Goal: Use online tool/utility: Utilize a website feature to perform a specific function

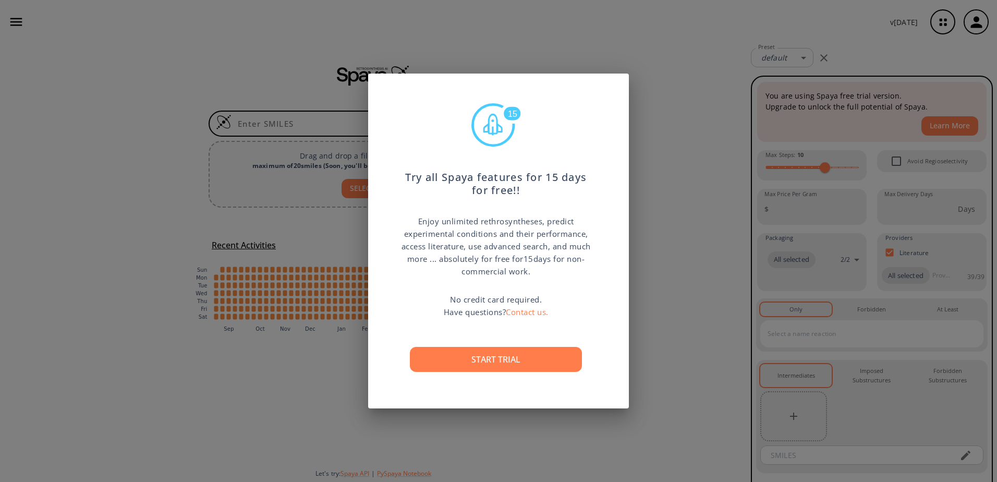
click at [657, 289] on div "15 Try all Spaya features for 15 days for free!! Enjoy unlimited rethrosynthese…" at bounding box center [498, 241] width 997 height 482
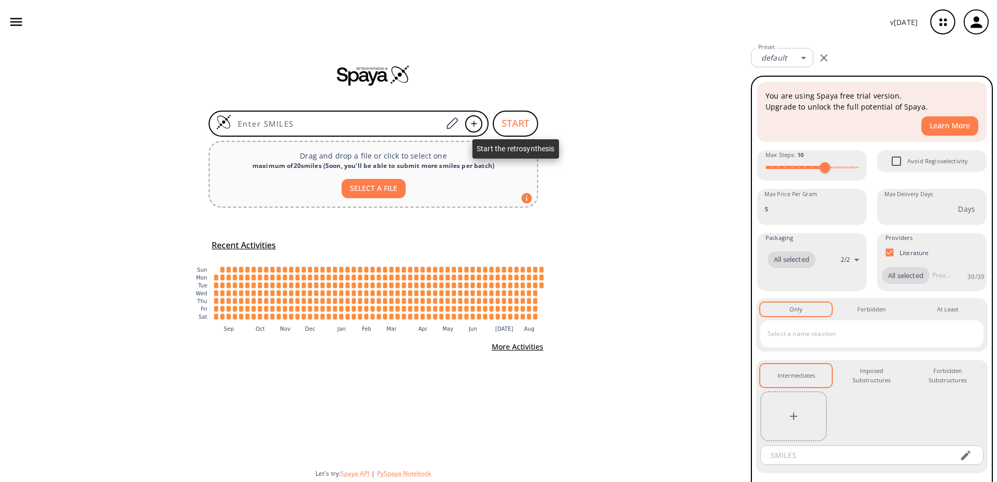
click at [509, 128] on button "START" at bounding box center [515, 123] width 45 height 26
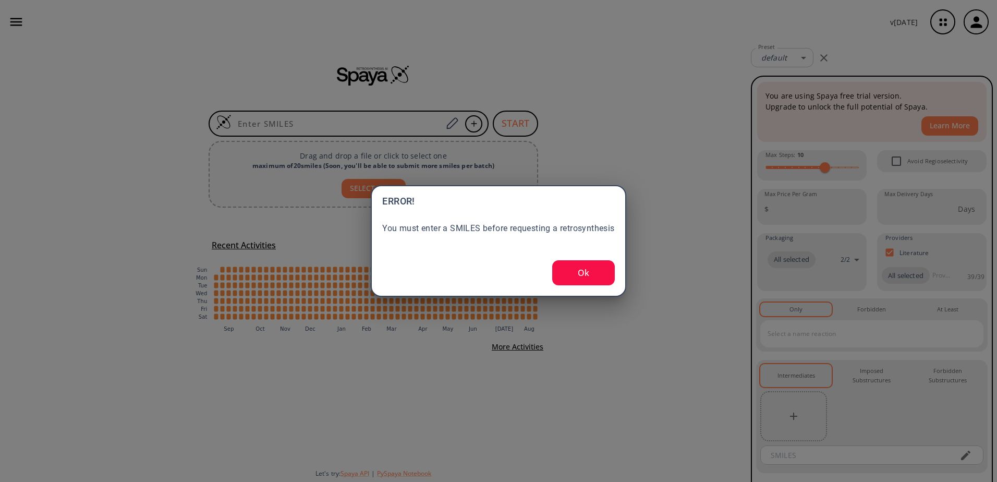
click at [580, 273] on button "Ok" at bounding box center [583, 272] width 63 height 25
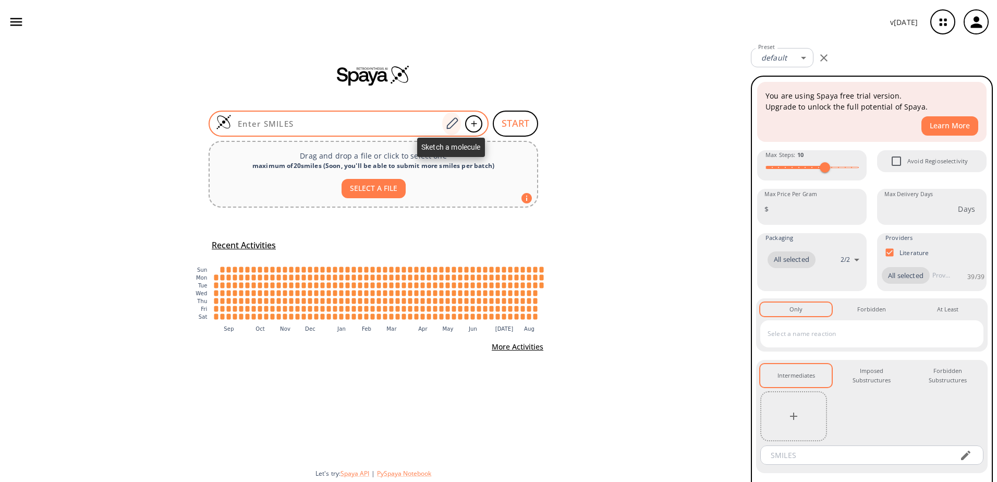
click at [451, 118] on icon at bounding box center [452, 124] width 14 height 14
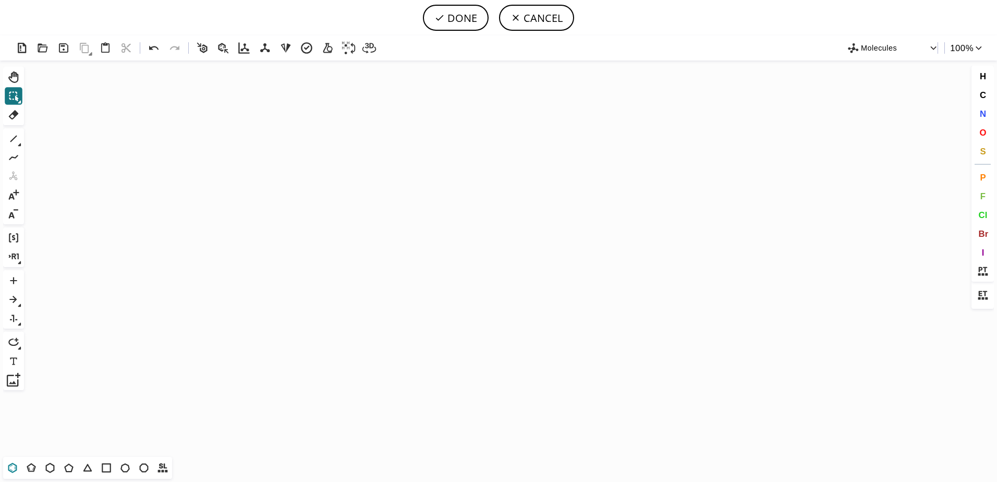
click at [20, 468] on button "T" at bounding box center [13, 468] width 18 height 18
click at [294, 333] on icon "Created with [PERSON_NAME] 2.3.0" at bounding box center [498, 258] width 940 height 396
click at [13, 139] on icon at bounding box center [13, 139] width 7 height 7
drag, startPoint x: 309, startPoint y: 322, endPoint x: 346, endPoint y: 298, distance: 43.4
click at [16, 466] on icon at bounding box center [13, 468] width 14 height 14
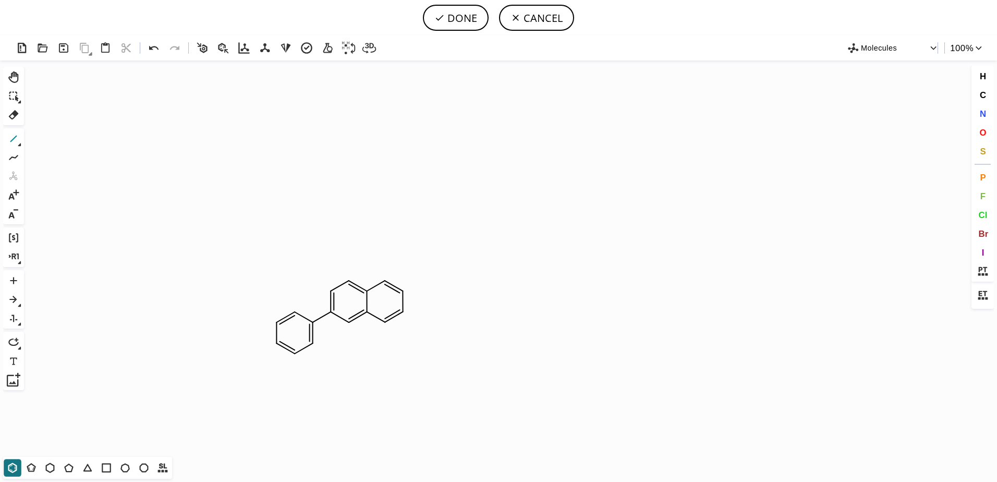
click at [8, 138] on icon at bounding box center [14, 139] width 14 height 14
click at [359, 293] on icon "Created with [PERSON_NAME] 2.3.0 O C" at bounding box center [498, 258] width 940 height 396
click at [7, 301] on icon at bounding box center [14, 299] width 14 height 14
drag, startPoint x: 447, startPoint y: 315, endPoint x: 492, endPoint y: 313, distance: 44.9
click at [492, 313] on icon "Created with [PERSON_NAME] 2.3.0 C H 3 O O O C H 3" at bounding box center [498, 258] width 940 height 396
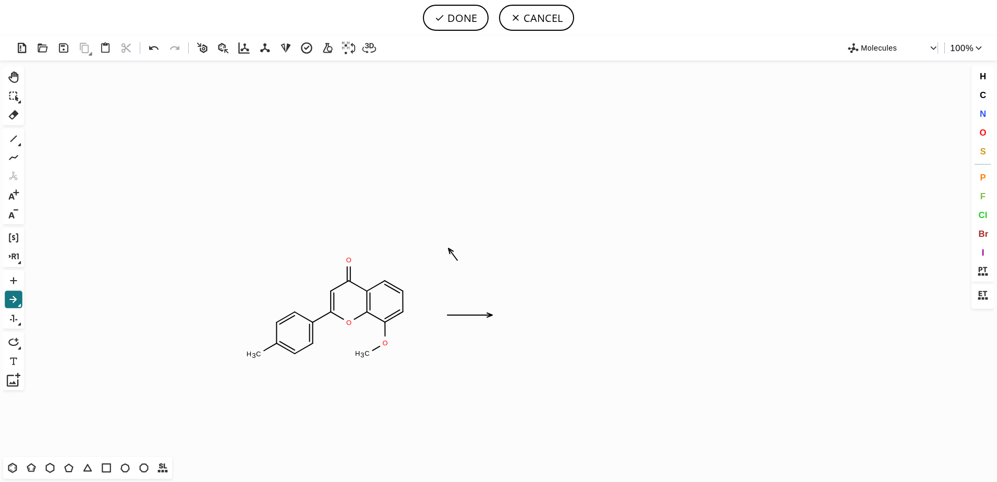
drag, startPoint x: 456, startPoint y: 258, endPoint x: 449, endPoint y: 249, distance: 11.3
click at [12, 113] on icon at bounding box center [14, 115] width 14 height 14
drag, startPoint x: 439, startPoint y: 226, endPoint x: 486, endPoint y: 275, distance: 68.2
click at [19, 91] on icon at bounding box center [14, 96] width 14 height 14
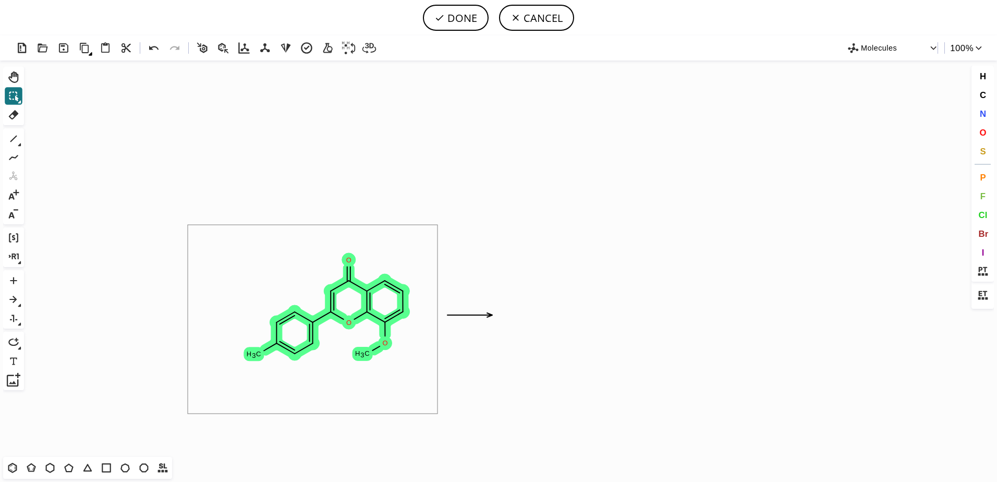
drag, startPoint x: 356, startPoint y: 353, endPoint x: 437, endPoint y: 413, distance: 101.3
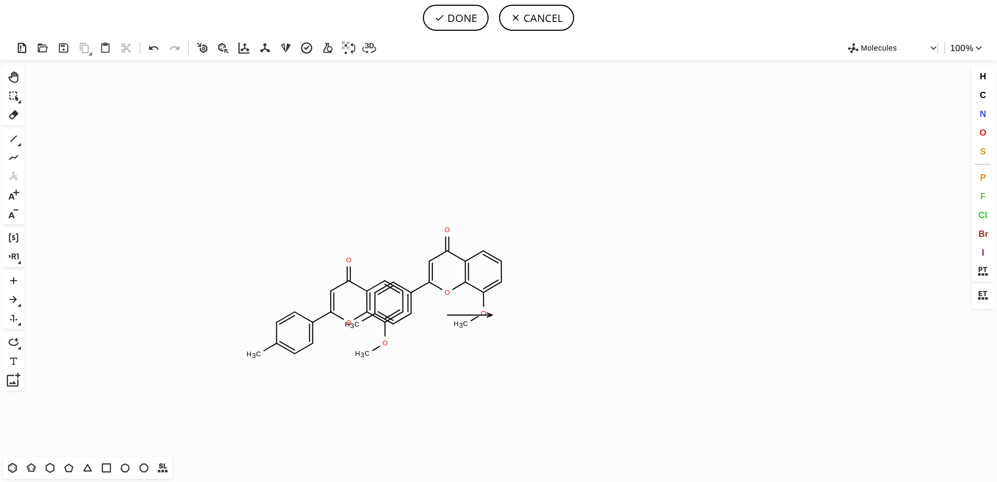
scroll to position [7880, 0]
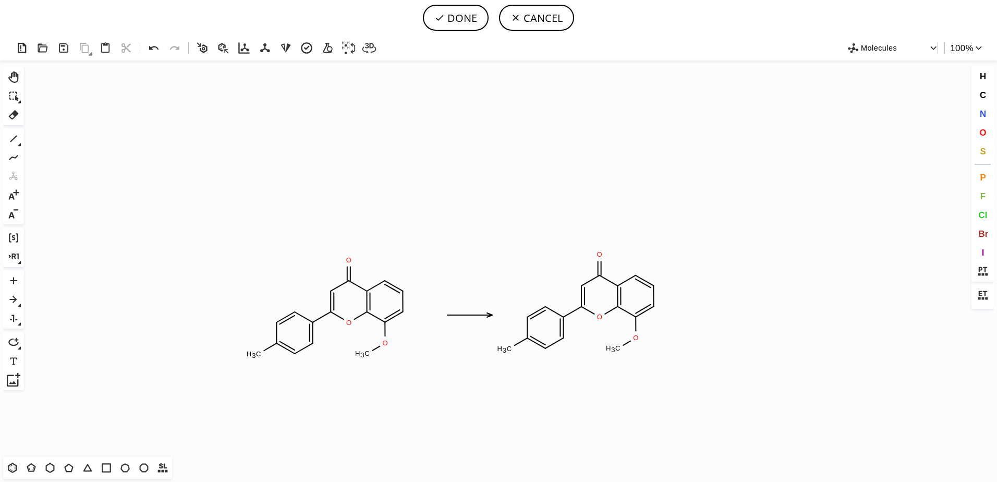
click at [581, 301] on icon at bounding box center [582, 296] width 3 height 21
click at [16, 139] on icon at bounding box center [14, 139] width 14 height 14
click at [424, 18] on button "DONE" at bounding box center [456, 18] width 66 height 26
type input "C1C(O)=CC=C(C2OC3C(OC)=CC=CC=3C(=O)C=2)C=1>>C1C(Br)=CC=C(C2OC3C(OC)=CC=CC=3C(=O…"
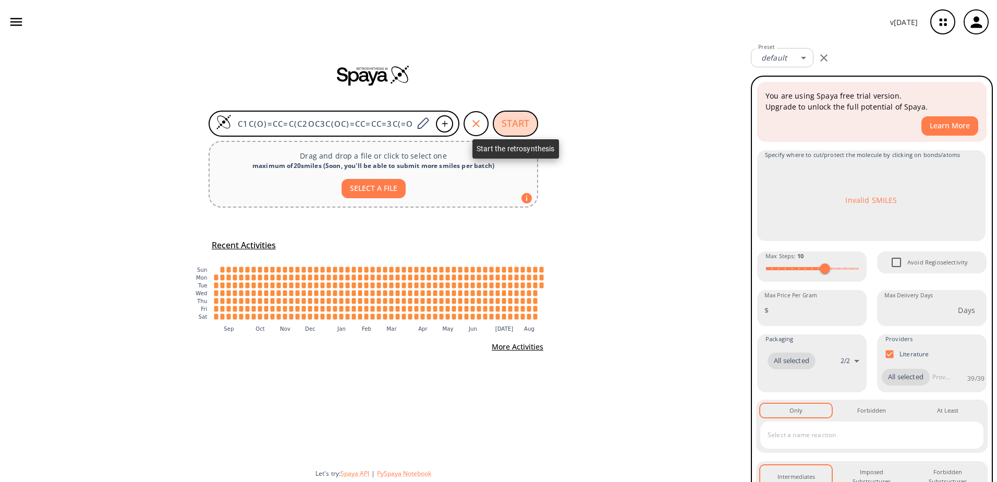
click at [518, 120] on button "START" at bounding box center [515, 123] width 45 height 26
click at [519, 118] on button "START" at bounding box center [515, 123] width 45 height 26
click at [644, 168] on div "C1C(O)=CC=C(C2OC3C(OC)=CC=CC=3C(=O)C=2)C=1>>C1C(Br)=CC=C(C2OC3C(OC)=CC=CC=3C(=O…" at bounding box center [373, 263] width 746 height 438
click at [503, 129] on button "START" at bounding box center [515, 123] width 45 height 26
click at [507, 124] on button "START" at bounding box center [515, 123] width 45 height 26
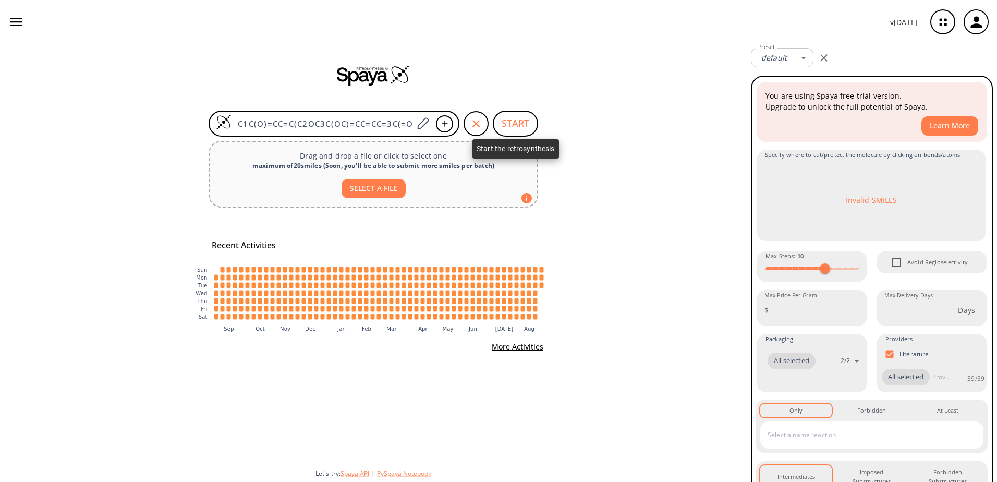
click at [507, 124] on button "START" at bounding box center [515, 123] width 45 height 26
click at [593, 188] on div "C1C(O)=CC=C(C2OC3C(OC)=CC=CC=3C(=O)C=2)C=1>>C1C(Br)=CC=C(C2OC3C(OC)=CC=CC=3C(=O…" at bounding box center [373, 263] width 746 height 438
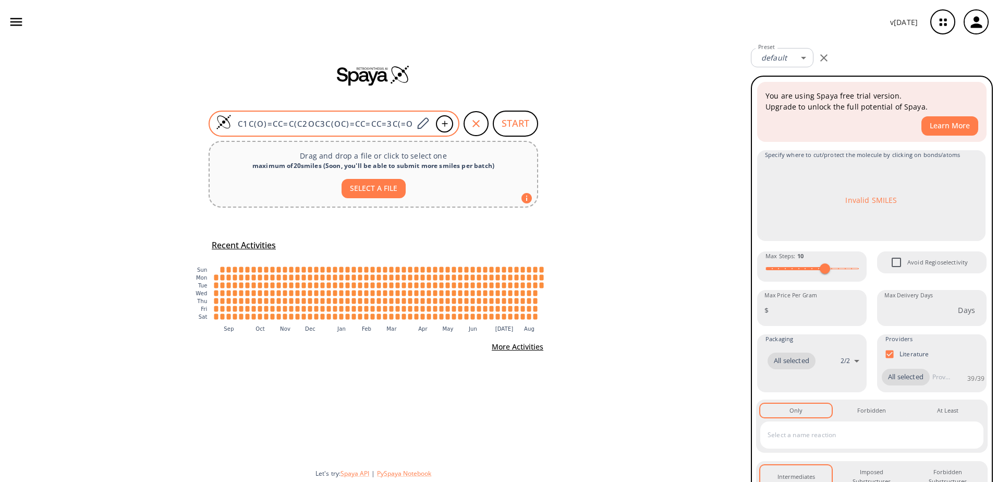
click at [321, 122] on input "C1C(O)=CC=C(C2OC3C(OC)=CC=CC=3C(=O)C=2)C=1>>C1C(Br)=CC=C(C2OC3C(OC)=CC=CC=3C(=O…" at bounding box center [321, 123] width 181 height 10
click at [360, 122] on input "C1C(O)=CC=C(C2OC3C(OC)=CC=CC=3C(=O)C=2)C=1>>C1C(Br)=CC=C(C2OC3C(OC)=CC=CC=3C(=O…" at bounding box center [321, 123] width 181 height 10
click at [645, 187] on div "C1C(O)=CC=C(C2OC3C(OC)=CC=CC=3C(=O)C=2)C=1>>C1C(Br)=CC=C(C2OC3C(OC)=CC=CC=3C(=O…" at bounding box center [373, 263] width 746 height 438
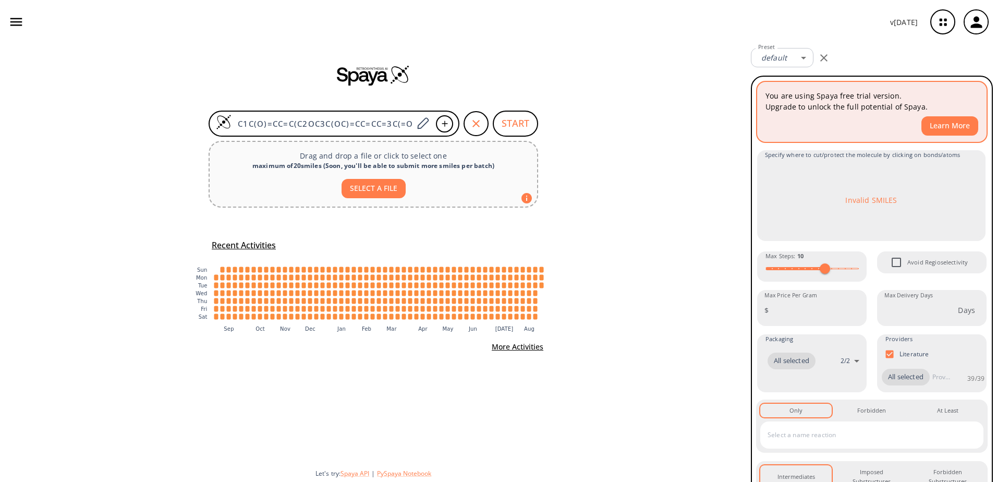
click at [933, 130] on button "Learn More" at bounding box center [949, 125] width 57 height 19
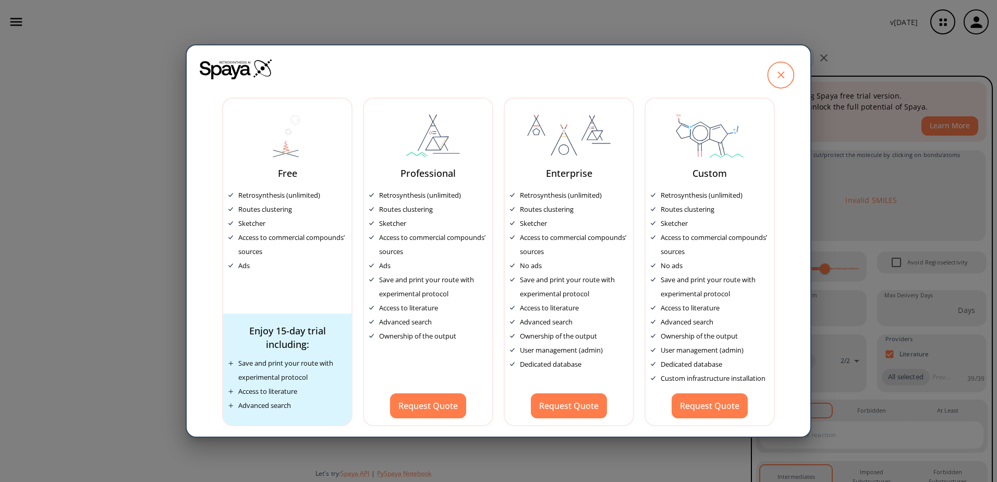
click at [780, 80] on icon at bounding box center [780, 75] width 26 height 26
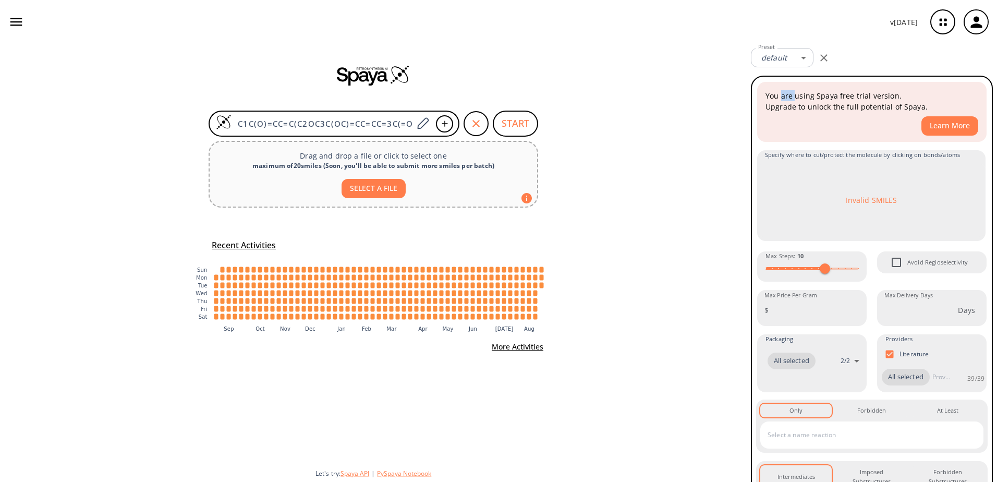
click at [780, 80] on div "You are using Spaya free trial version. Upgrade to unlock the full potential of…" at bounding box center [872, 344] width 242 height 536
drag, startPoint x: 780, startPoint y: 80, endPoint x: 941, endPoint y: 116, distance: 164.9
click at [938, 108] on p "You are using Spaya free trial version. Upgrade to unlock the full potential of…" at bounding box center [871, 101] width 213 height 22
click at [941, 116] on div "You are using Spaya free trial version. Upgrade to unlock the full potential of…" at bounding box center [871, 112] width 229 height 60
click at [942, 130] on button "Learn More" at bounding box center [949, 125] width 57 height 19
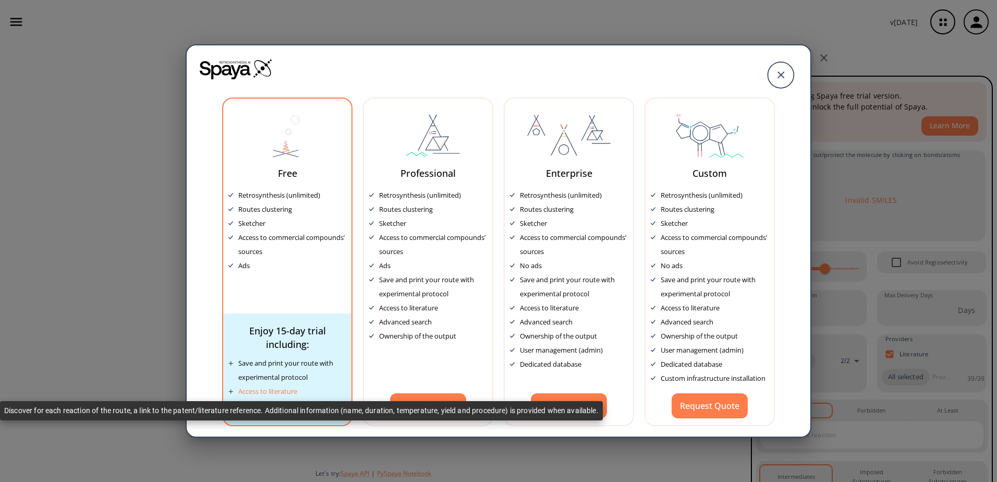
click at [282, 389] on div "Access to literature" at bounding box center [267, 391] width 59 height 14
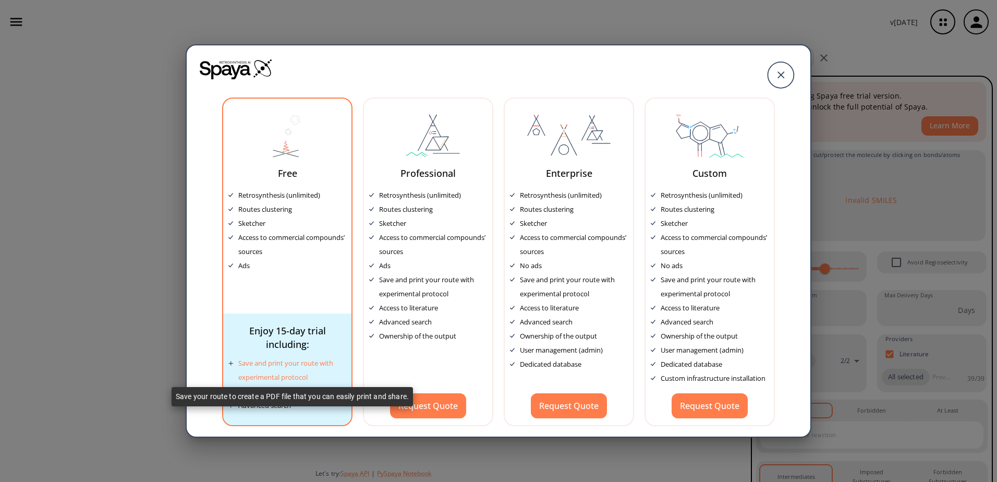
click at [279, 366] on div "Save and print your route with experimental protocol" at bounding box center [292, 370] width 108 height 28
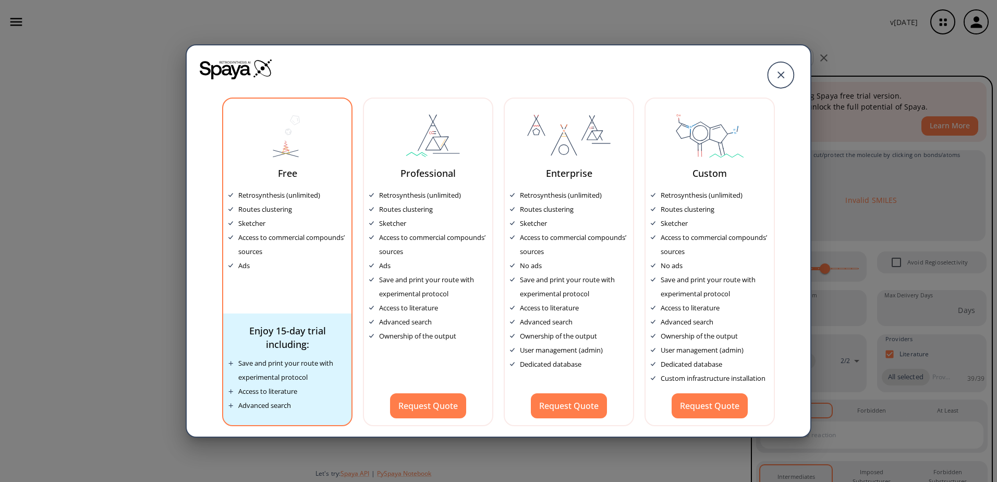
click at [280, 342] on div "Enjoy 15-day trial including:" at bounding box center [287, 337] width 118 height 27
click at [283, 337] on div "Enjoy 15-day trial including:" at bounding box center [287, 337] width 118 height 27
drag, startPoint x: 283, startPoint y: 337, endPoint x: 289, endPoint y: 345, distance: 10.4
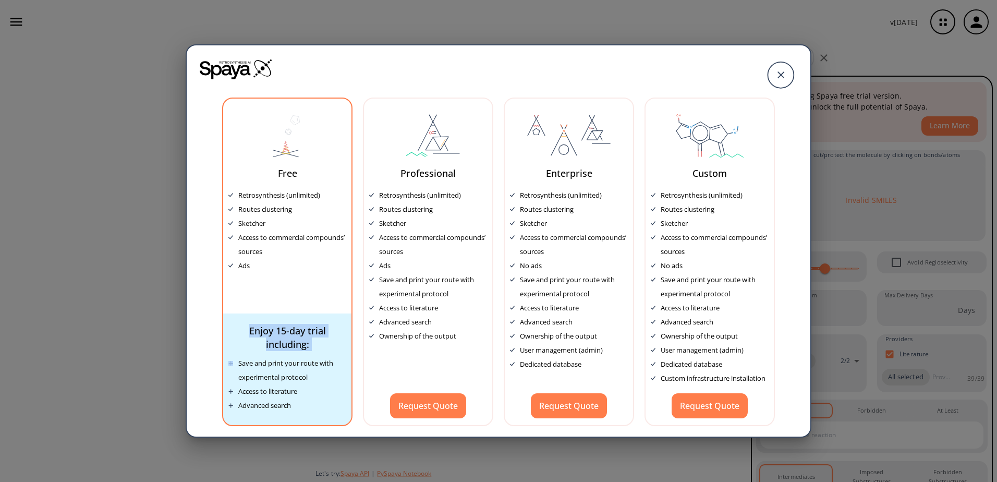
click at [289, 345] on div "Enjoy 15-day trial including:" at bounding box center [287, 337] width 118 height 27
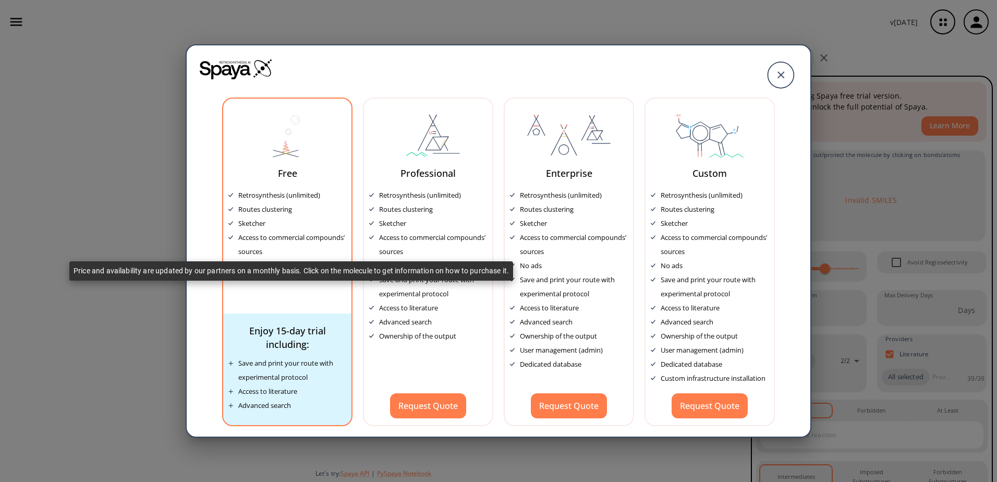
click at [264, 234] on div "Access to commercial compounds’ sources" at bounding box center [292, 244] width 108 height 28
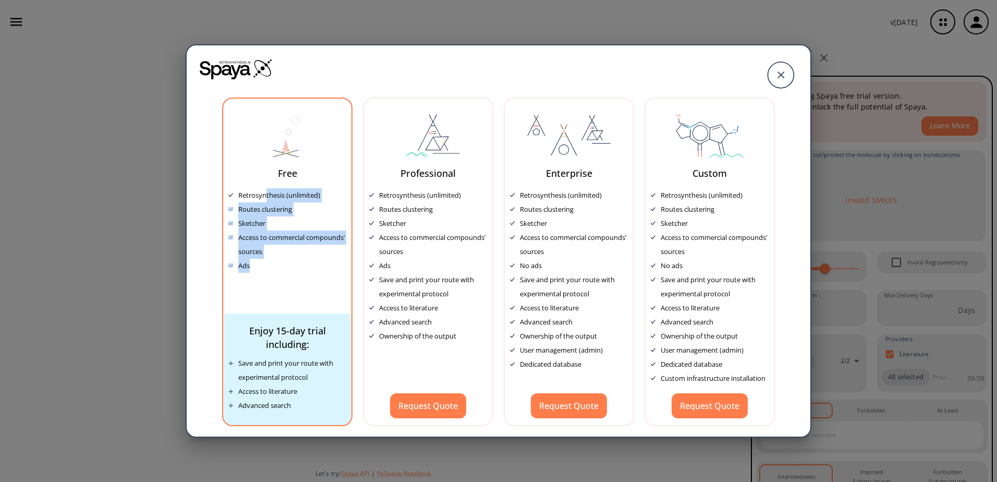
drag, startPoint x: 265, startPoint y: 201, endPoint x: 273, endPoint y: 271, distance: 70.9
click at [273, 271] on div "Retrosynthesis (unlimited) Routes clustering Sketcher Access to commercial comp…" at bounding box center [287, 230] width 118 height 84
click at [273, 271] on div "Ads" at bounding box center [287, 266] width 118 height 14
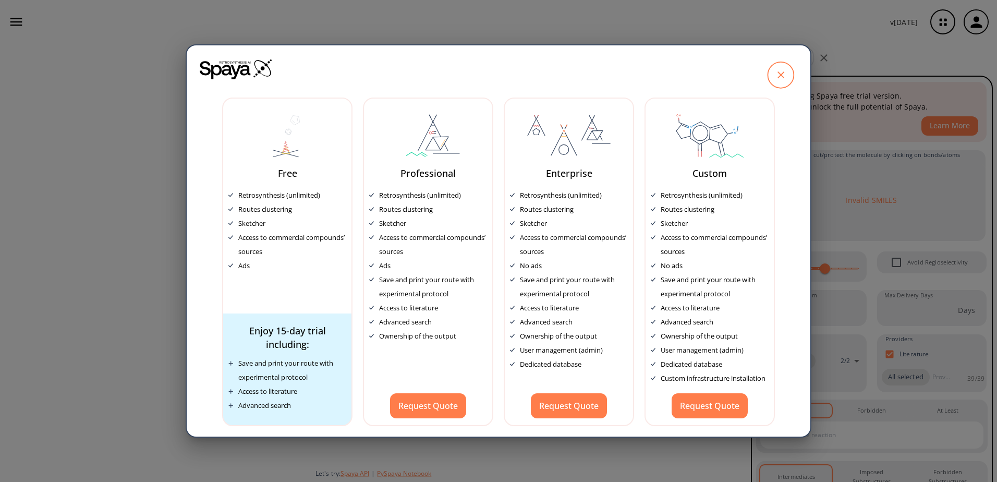
click at [785, 76] on icon at bounding box center [780, 75] width 26 height 26
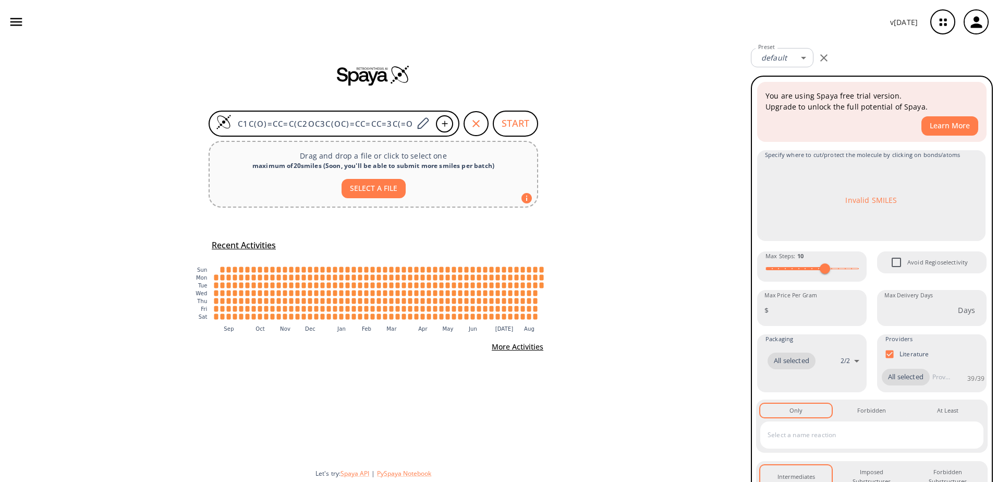
click at [820, 63] on icon "button" at bounding box center [823, 58] width 13 height 13
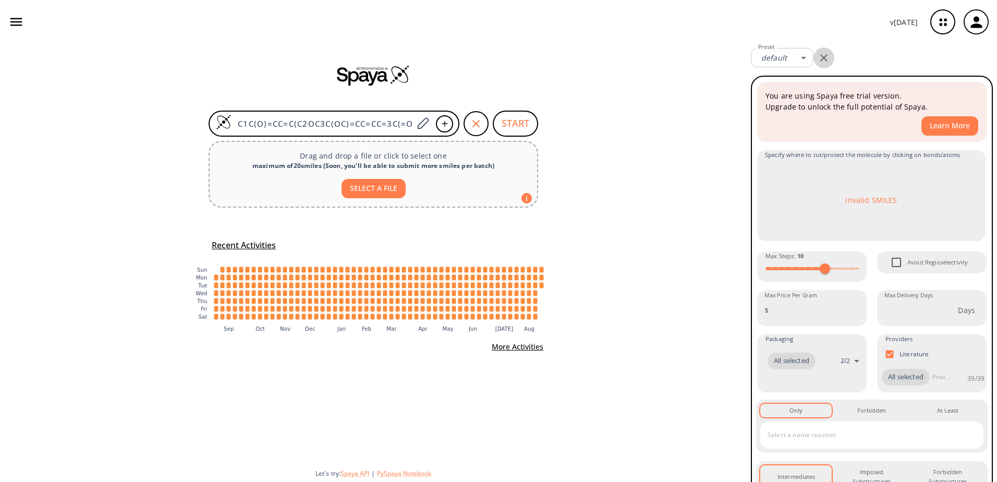
click at [820, 63] on icon "button" at bounding box center [823, 58] width 13 height 13
click at [502, 121] on button "START" at bounding box center [515, 123] width 45 height 26
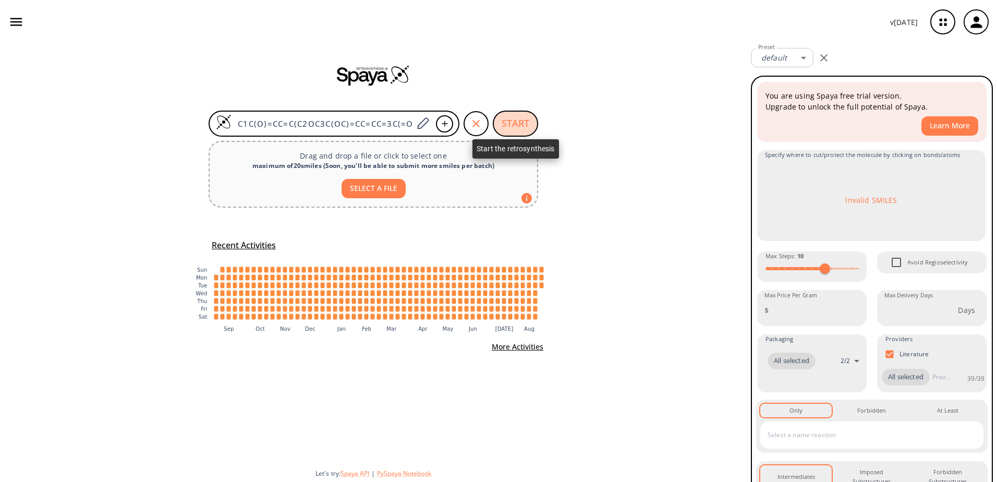
click at [502, 121] on button "START" at bounding box center [515, 123] width 45 height 26
click at [9, 23] on icon "button" at bounding box center [16, 22] width 16 height 16
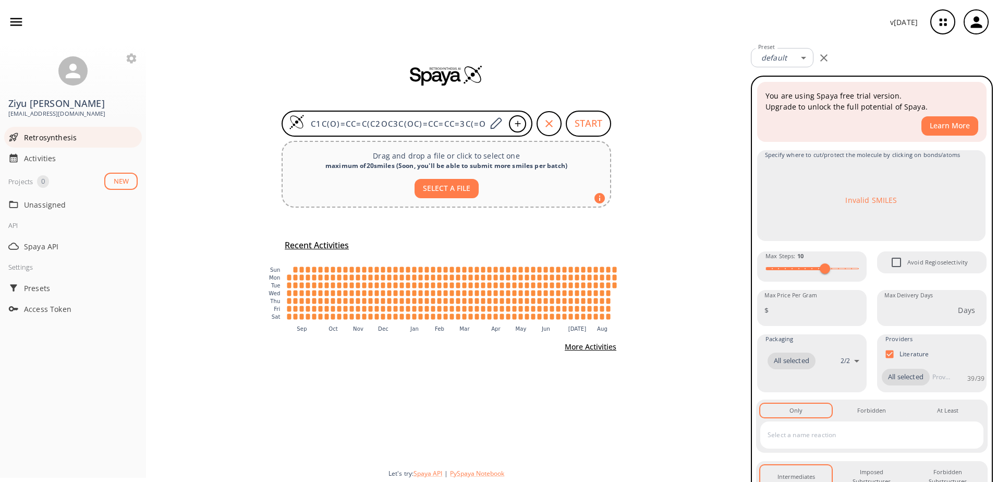
click at [73, 143] on div "Retrosynthesis" at bounding box center [73, 137] width 138 height 21
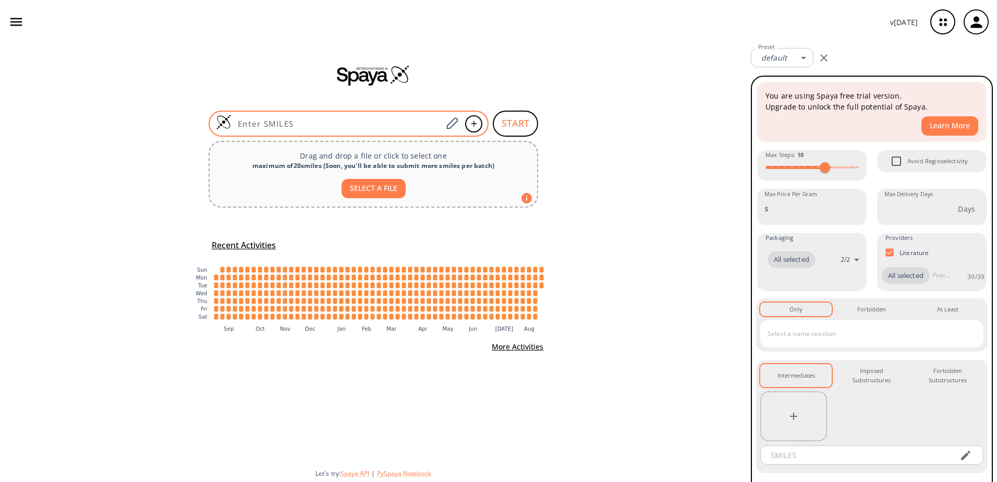
click at [365, 122] on input at bounding box center [336, 123] width 211 height 10
click at [415, 126] on input at bounding box center [336, 123] width 211 height 10
click at [470, 127] on div at bounding box center [473, 123] width 17 height 17
click at [445, 125] on icon at bounding box center [452, 124] width 14 height 14
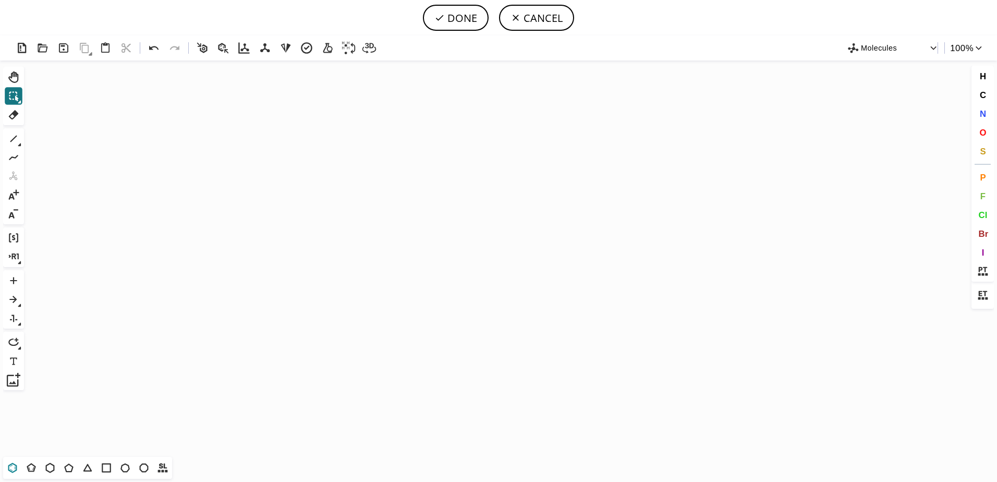
click at [15, 467] on icon at bounding box center [13, 467] width 6 height 6
click at [520, 262] on icon "Created with [PERSON_NAME] 2.3.0" at bounding box center [498, 258] width 940 height 396
click at [18, 135] on icon at bounding box center [14, 139] width 14 height 14
click at [14, 469] on icon at bounding box center [13, 468] width 14 height 14
click at [17, 138] on icon at bounding box center [14, 139] width 14 height 14
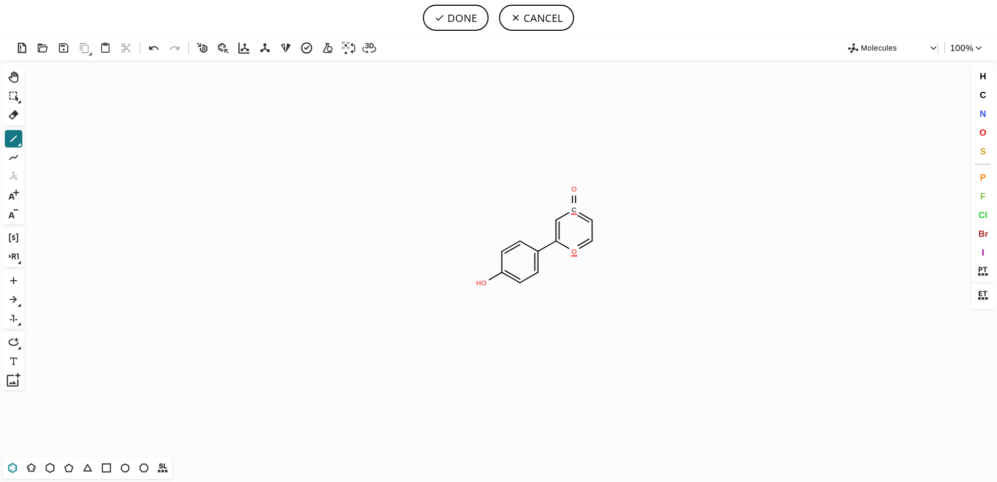
click at [13, 465] on icon at bounding box center [13, 468] width 14 height 14
click at [17, 140] on icon at bounding box center [14, 139] width 14 height 14
click at [18, 296] on icon at bounding box center [14, 299] width 14 height 14
drag, startPoint x: 681, startPoint y: 244, endPoint x: 748, endPoint y: 245, distance: 66.7
click at [748, 245] on icon "Created with Raphaël 2.3.0 O O H O" at bounding box center [498, 258] width 940 height 396
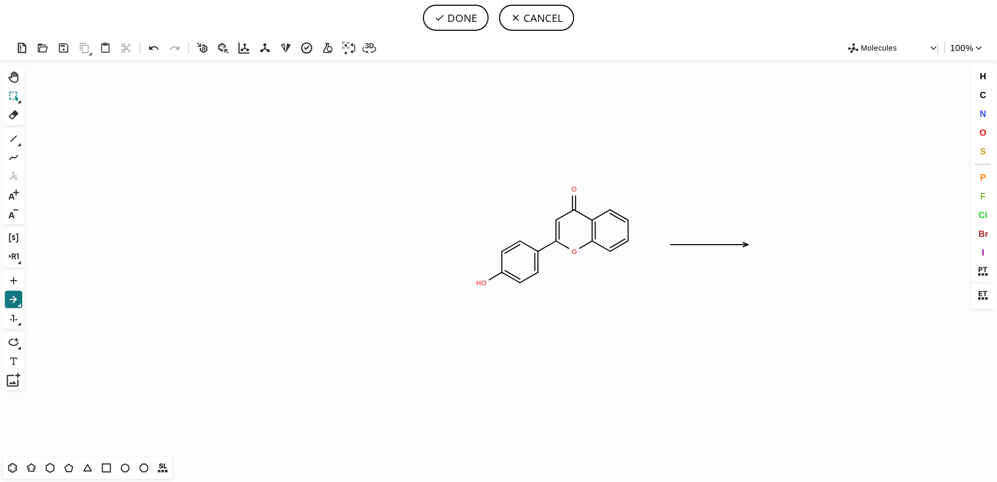
click at [16, 94] on icon at bounding box center [14, 96] width 14 height 14
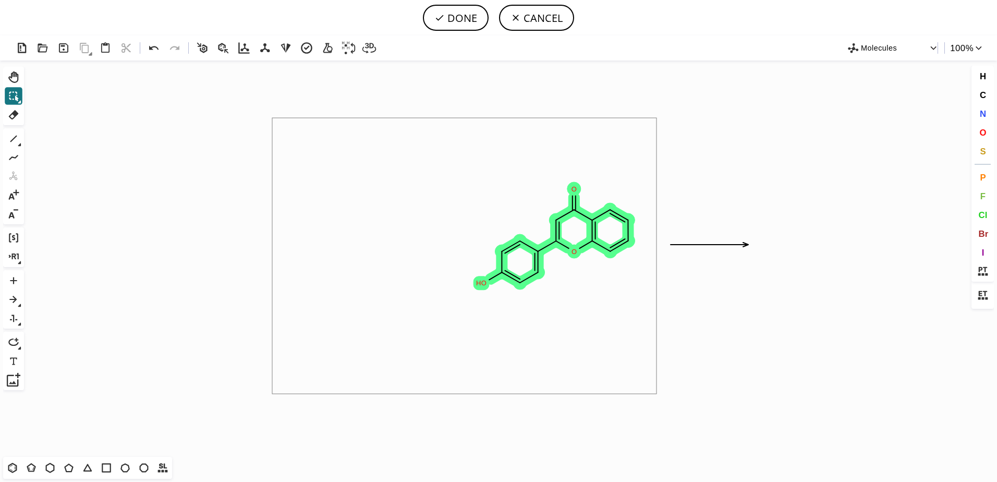
drag, startPoint x: 299, startPoint y: 128, endPoint x: 656, endPoint y: 394, distance: 445.2
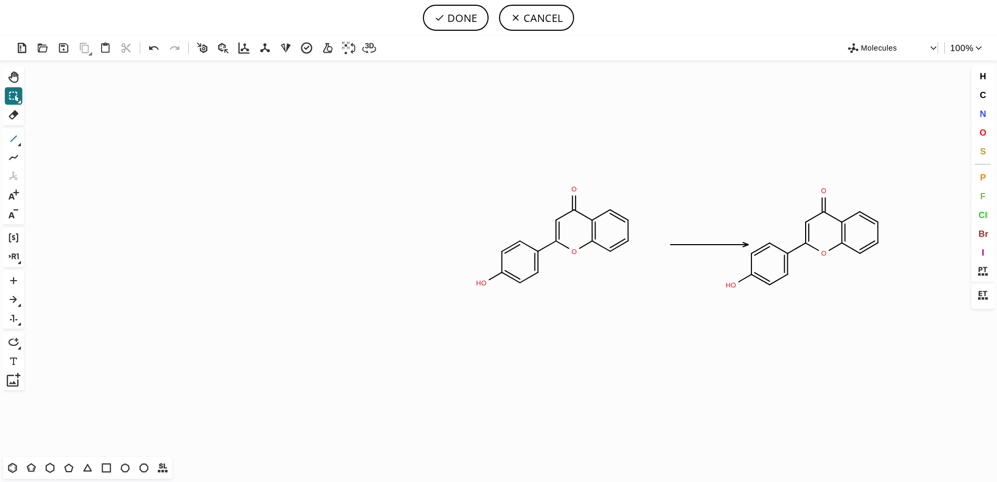
click at [5, 134] on button "1" at bounding box center [14, 139] width 18 height 18
click at [447, 28] on button "DONE" at bounding box center [456, 18] width 66 height 26
type input "C1C(O)=CC=C(C2OC3C=CC=CC=3C(=O)C=2)C=1>>C1C(Br)=CC=C(C2OC3C=CC=CC=3C(=O)C=2)C=1"
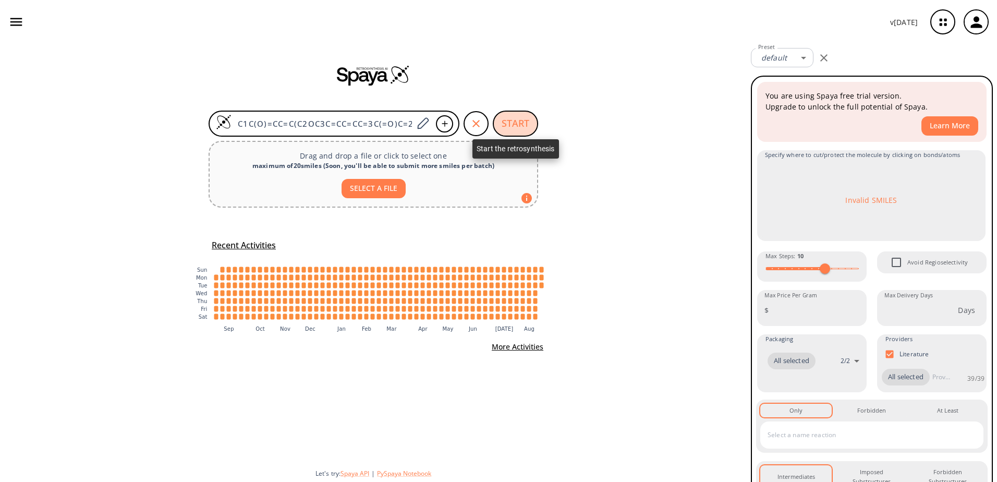
click at [513, 121] on button "START" at bounding box center [515, 123] width 45 height 26
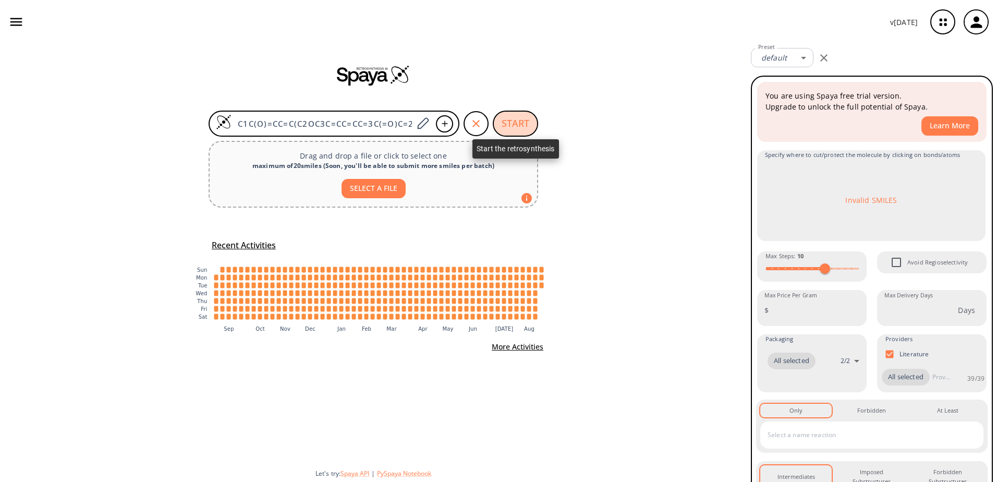
click at [513, 121] on button "START" at bounding box center [515, 123] width 45 height 26
click at [944, 25] on icon "button" at bounding box center [942, 22] width 7 height 7
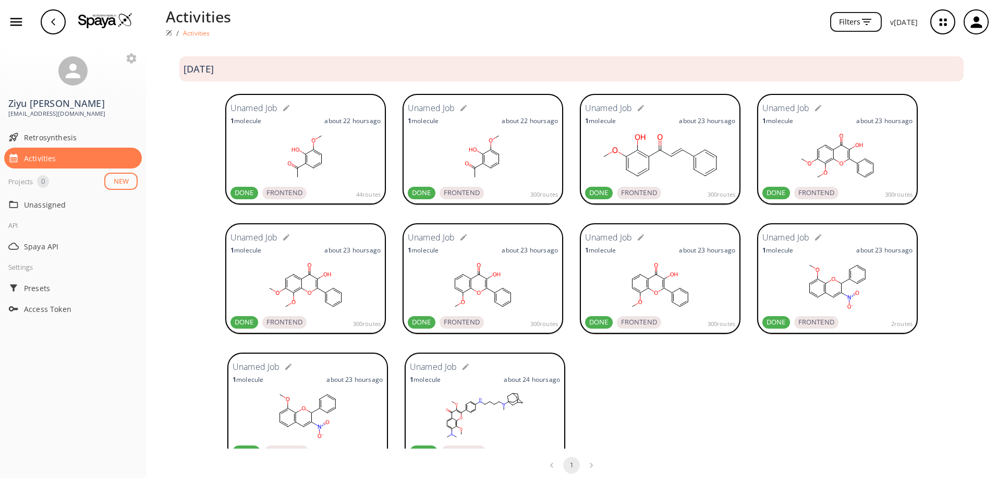
click at [127, 183] on button "NEW" at bounding box center [120, 181] width 33 height 17
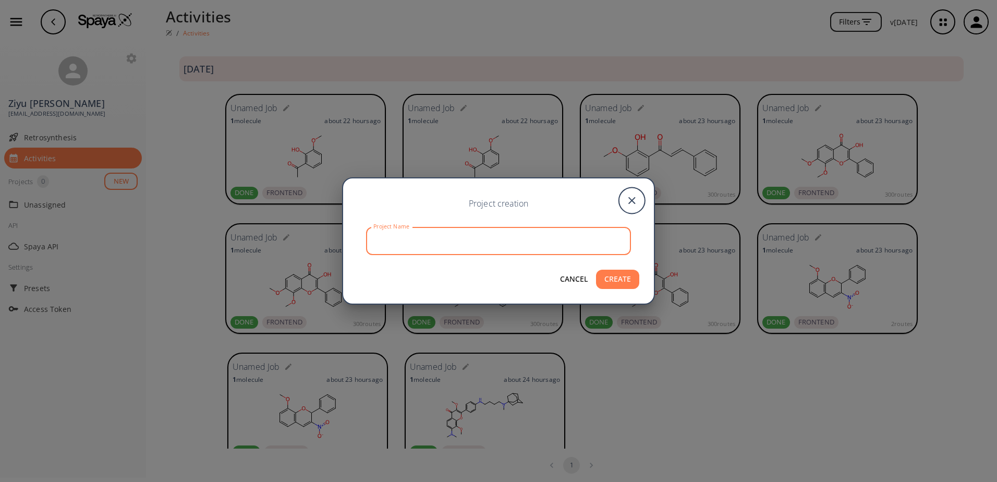
click at [458, 239] on input "Project Name" at bounding box center [500, 241] width 262 height 28
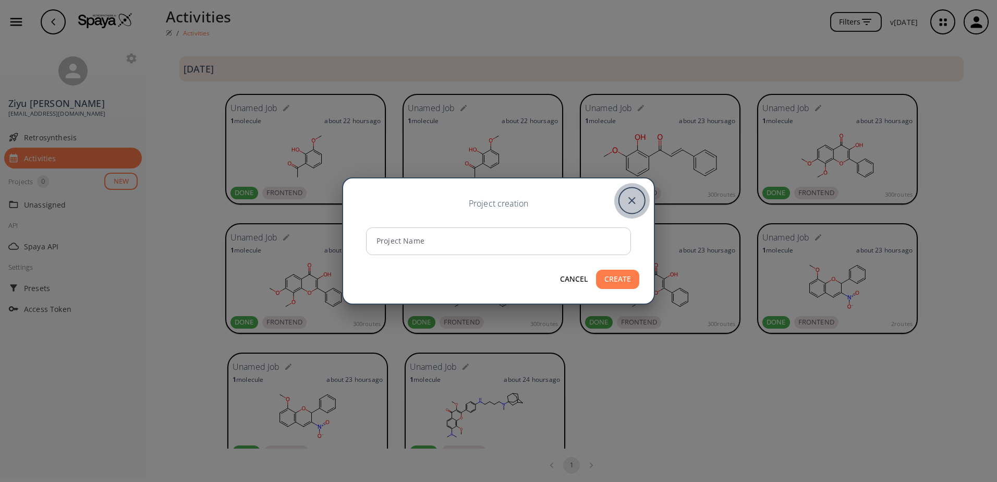
click at [633, 201] on icon "close" at bounding box center [632, 201] width 6 height 6
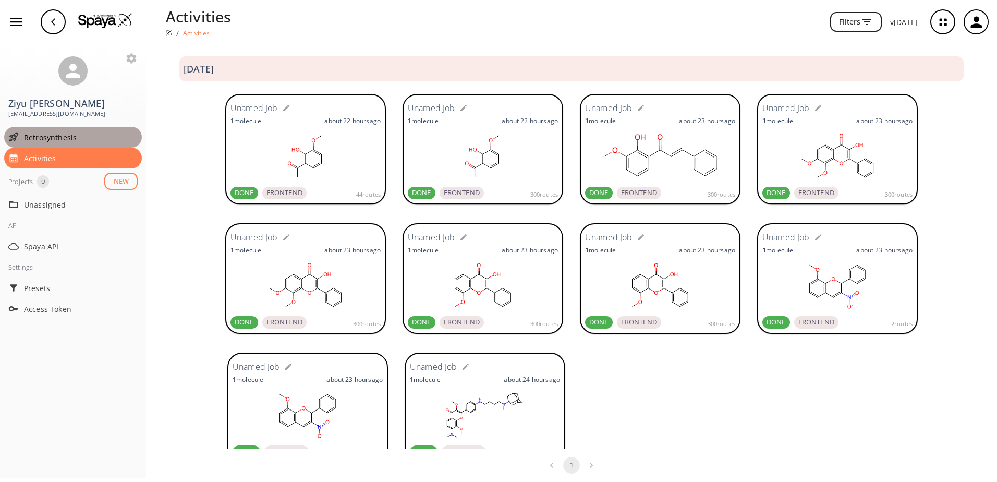
click at [38, 137] on span "Retrosynthesis" at bounding box center [81, 137] width 114 height 11
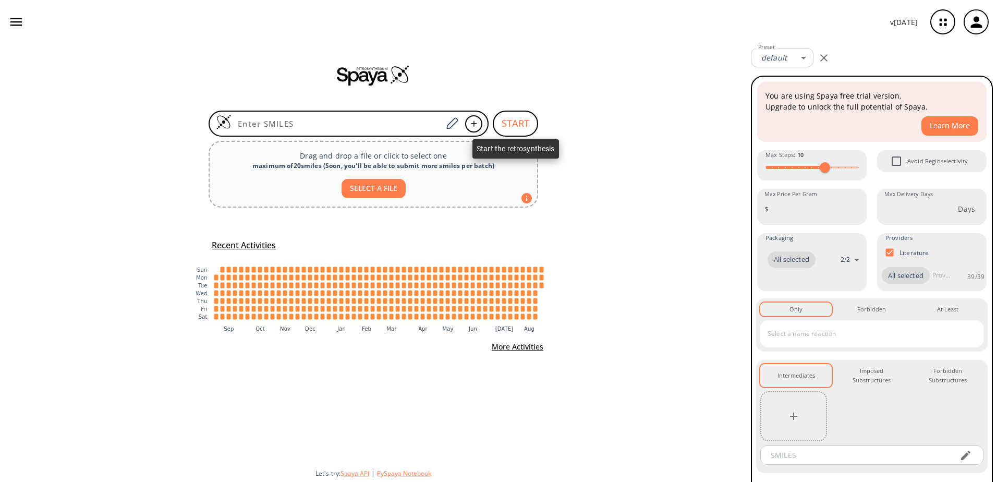
click at [517, 119] on button "START" at bounding box center [515, 123] width 45 height 26
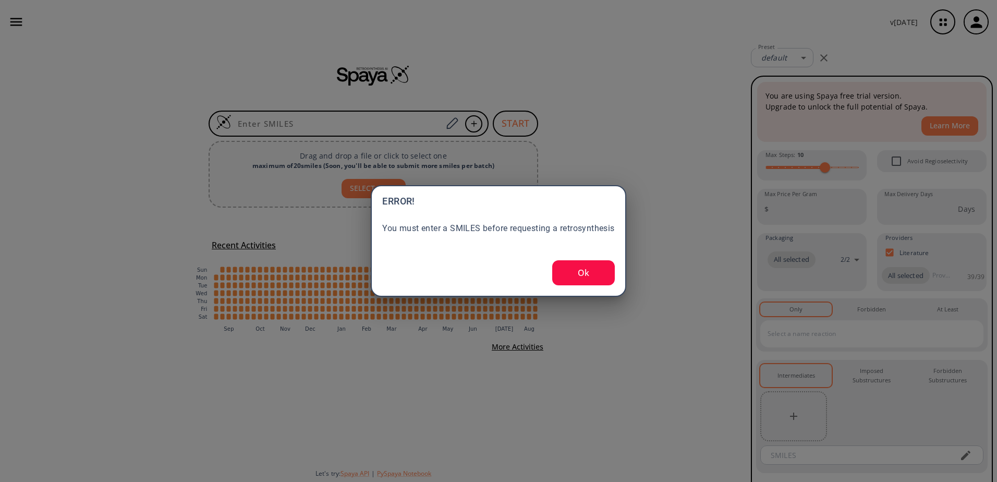
click at [573, 276] on button "Ok" at bounding box center [583, 272] width 63 height 25
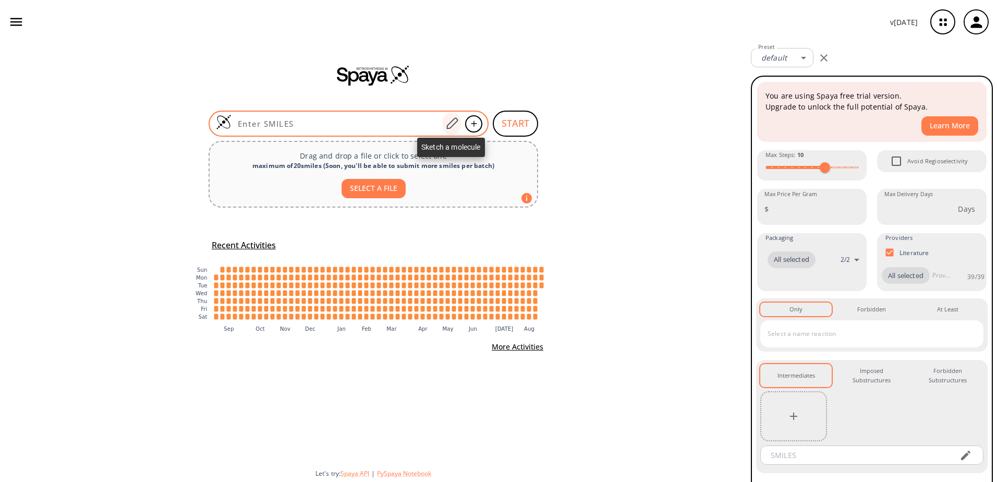
click at [451, 127] on icon at bounding box center [451, 122] width 11 height 11
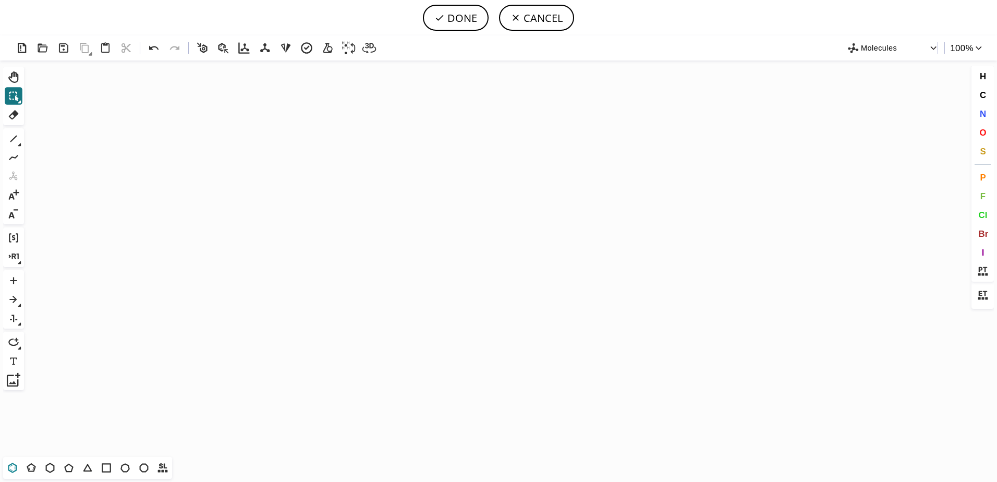
click at [14, 466] on icon at bounding box center [13, 468] width 14 height 14
click at [556, 274] on icon "Created with [PERSON_NAME] 2.3.0" at bounding box center [498, 258] width 940 height 396
click at [15, 141] on icon at bounding box center [14, 139] width 14 height 14
click at [16, 473] on icon at bounding box center [13, 468] width 14 height 14
click at [15, 142] on icon at bounding box center [14, 139] width 14 height 14
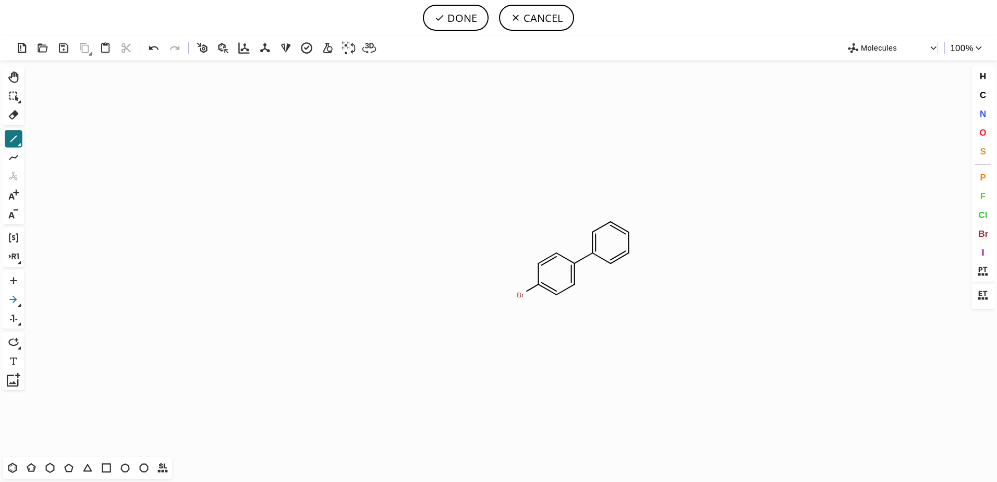
click at [20, 303] on icon at bounding box center [14, 299] width 14 height 14
drag, startPoint x: 470, startPoint y: 264, endPoint x: 487, endPoint y: 266, distance: 17.3
click at [487, 266] on icon "Created with Raphaël 2.3.0 Br" at bounding box center [498, 258] width 940 height 396
click at [447, 24] on button "DONE" at bounding box center [456, 18] width 66 height 26
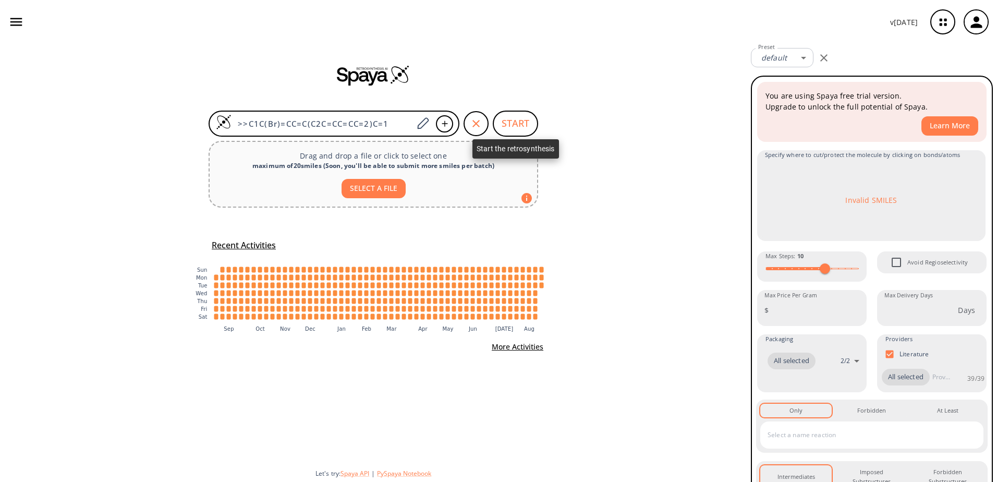
click at [519, 116] on button "START" at bounding box center [515, 123] width 45 height 26
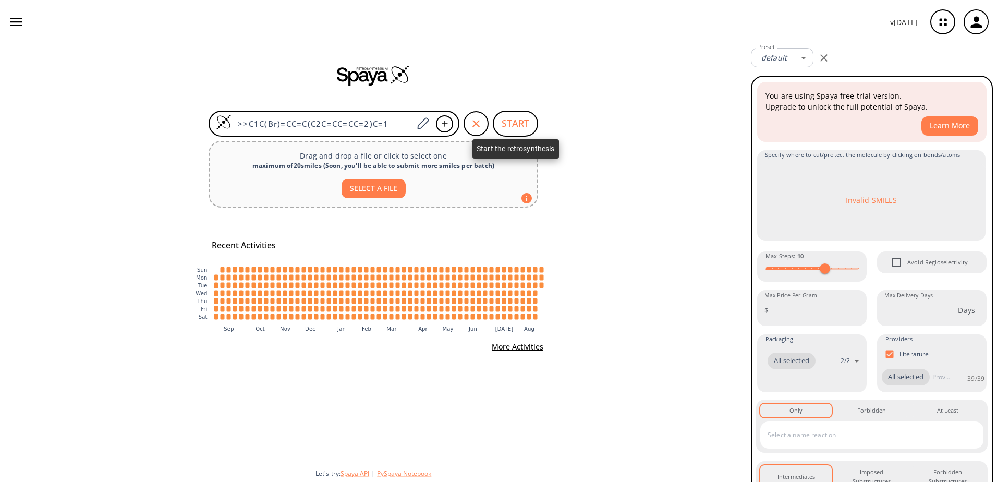
click at [519, 116] on button "START" at bounding box center [515, 123] width 45 height 26
click at [601, 180] on div ">>C1C(Br)=CC=C(C2C=CC=CC=2)C=1 START Drag and drop a file or click to select on…" at bounding box center [373, 263] width 746 height 438
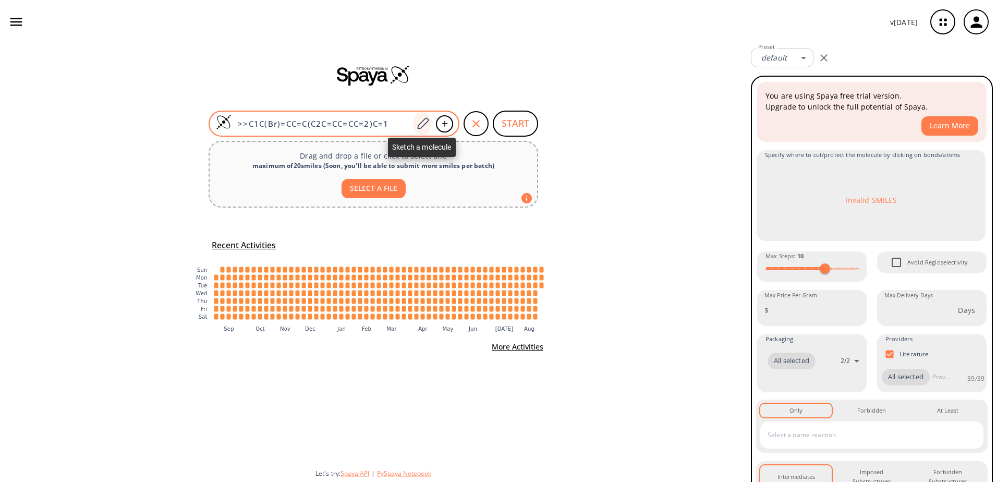
click at [420, 123] on icon at bounding box center [422, 124] width 14 height 14
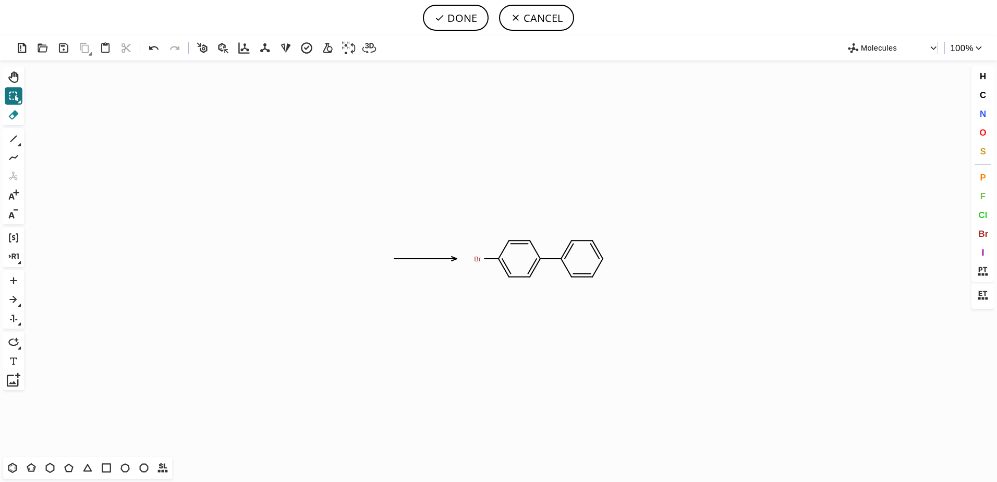
click at [13, 116] on icon at bounding box center [14, 115] width 14 height 14
drag, startPoint x: 257, startPoint y: 189, endPoint x: 449, endPoint y: 322, distance: 233.6
click at [465, 21] on button "DONE" at bounding box center [456, 18] width 66 height 26
type input "C1=CC(C2=CC=CC=C2)=CC=C1Br"
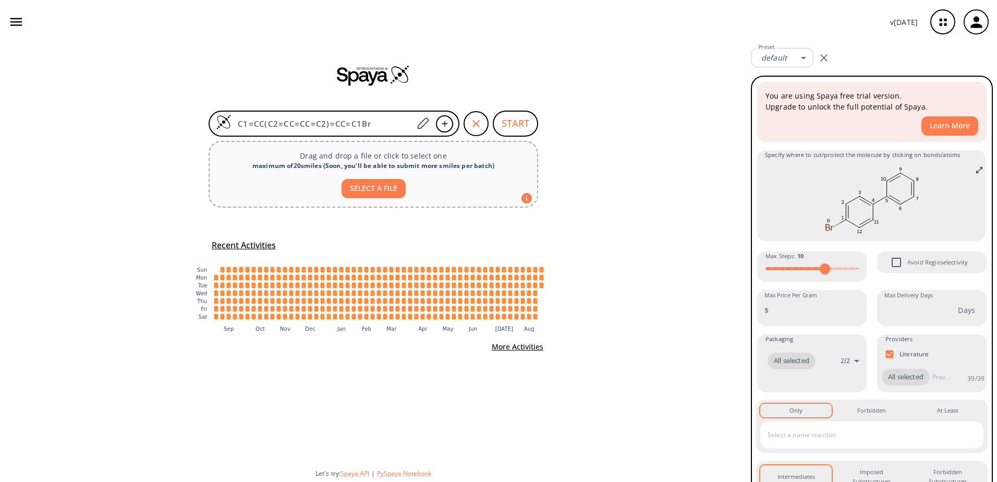
click at [510, 112] on button "START" at bounding box center [515, 123] width 45 height 26
click at [511, 114] on button "START" at bounding box center [515, 123] width 45 height 26
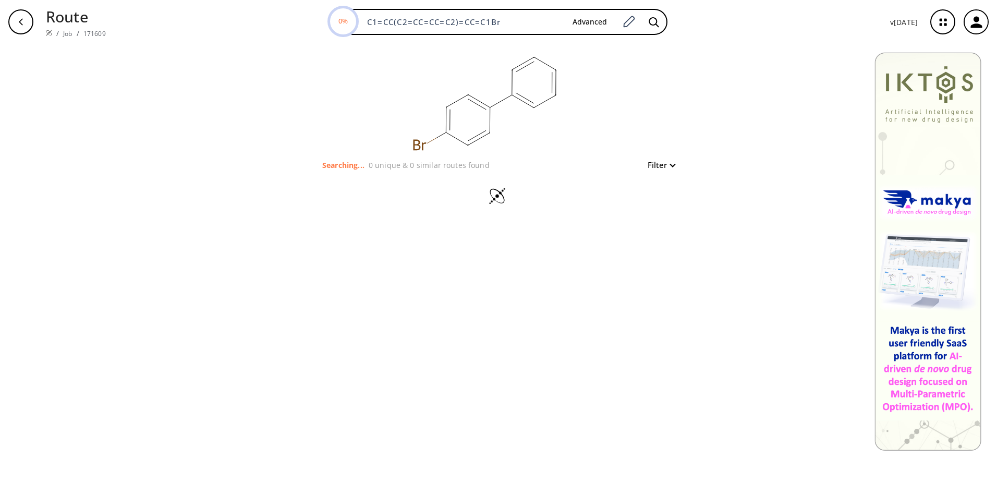
click at [659, 164] on button "Filter" at bounding box center [657, 165] width 33 height 8
click at [670, 163] on div at bounding box center [498, 241] width 997 height 482
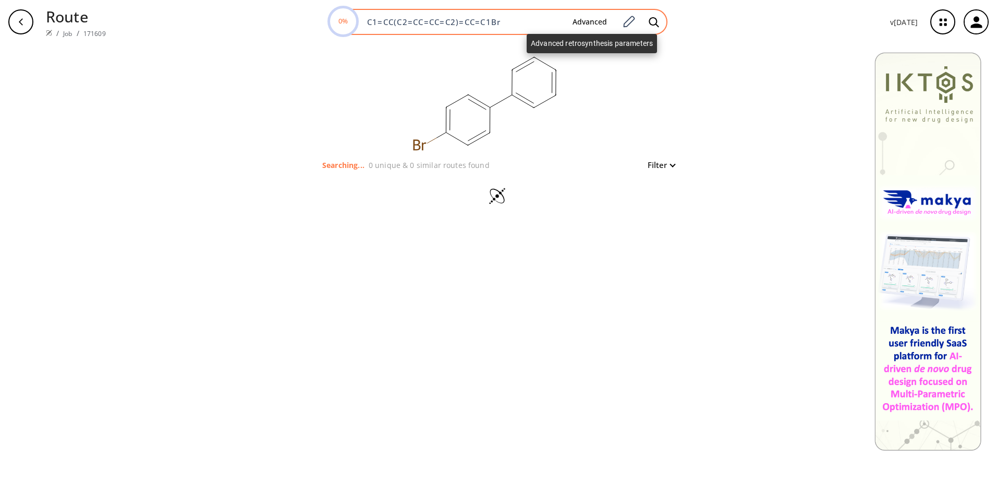
click at [594, 20] on button "Advanced" at bounding box center [589, 22] width 51 height 19
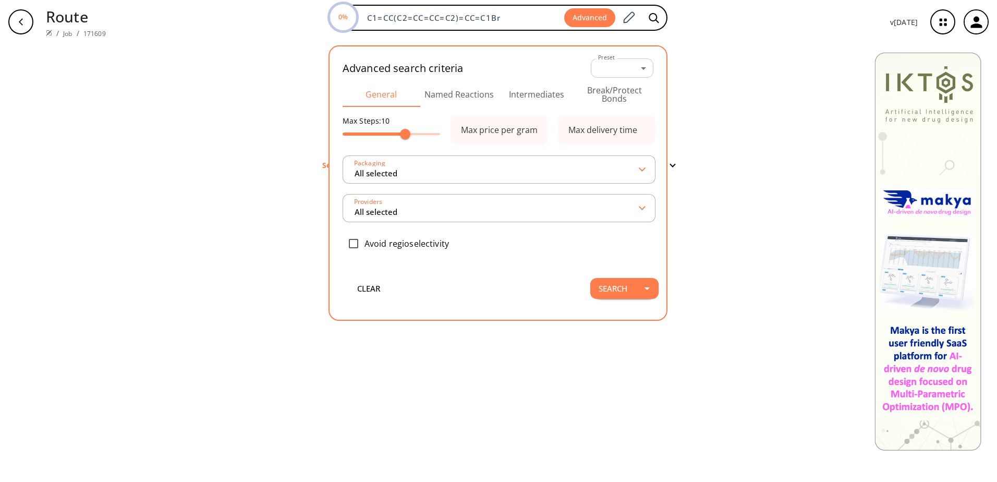
type input "All selected"
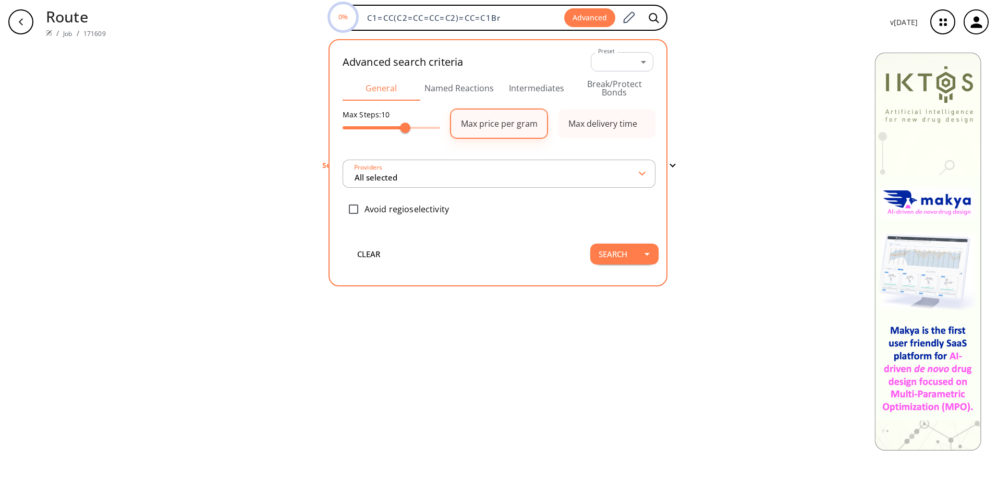
type input "All selected"
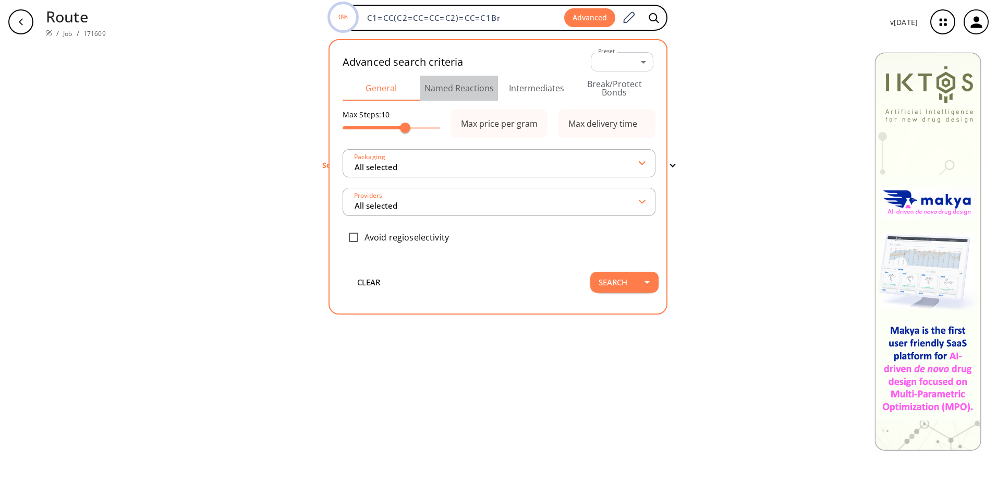
click at [458, 91] on button "Named Reactions" at bounding box center [459, 88] width 78 height 25
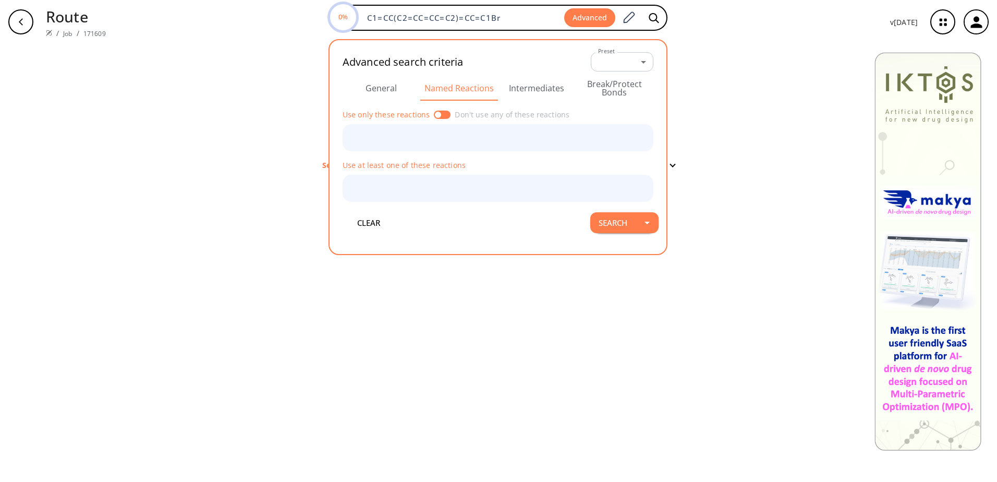
click at [411, 92] on button "General" at bounding box center [381, 88] width 78 height 25
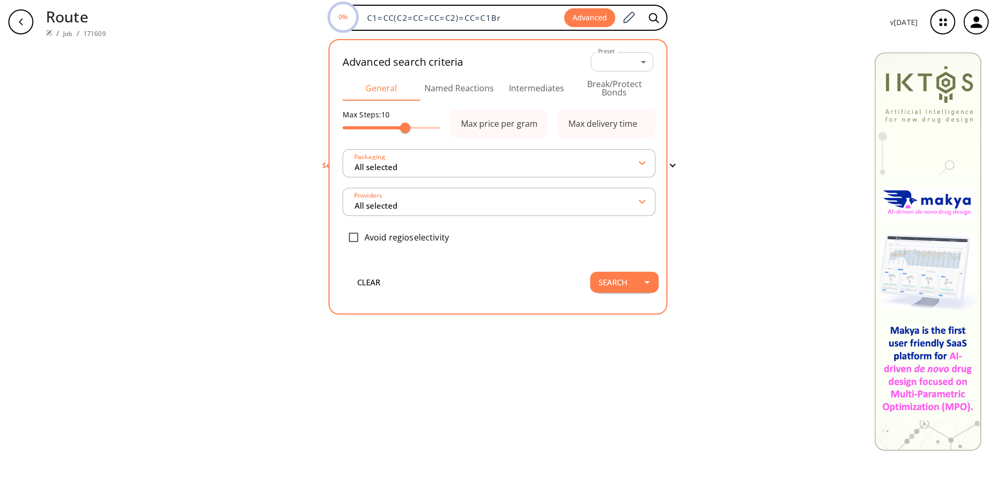
click at [550, 86] on button "Intermediates" at bounding box center [537, 88] width 78 height 25
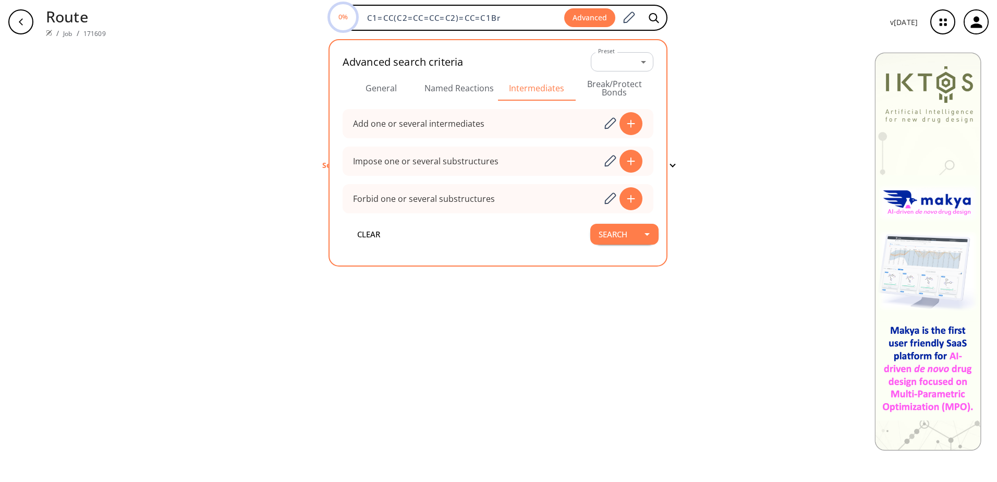
click at [608, 88] on button "Break/Protect Bonds" at bounding box center [614, 88] width 78 height 25
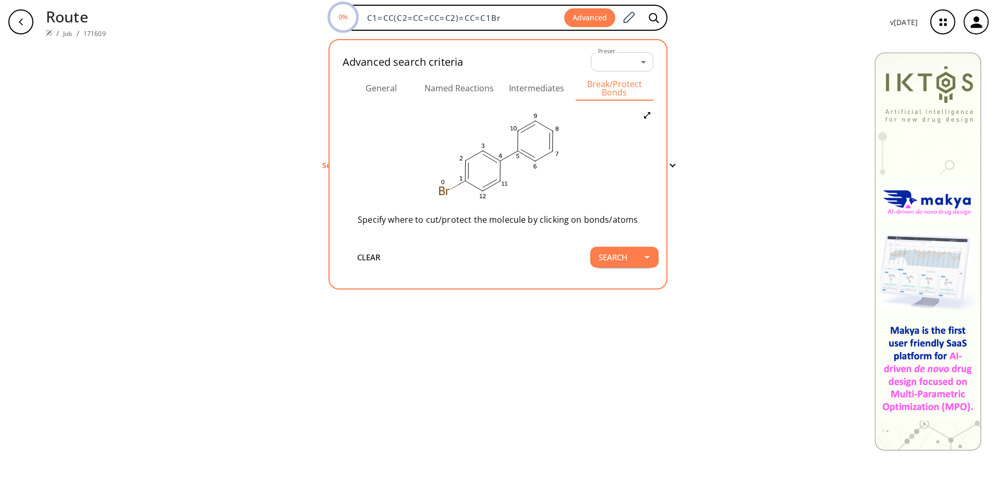
click at [385, 89] on button "General" at bounding box center [381, 88] width 78 height 25
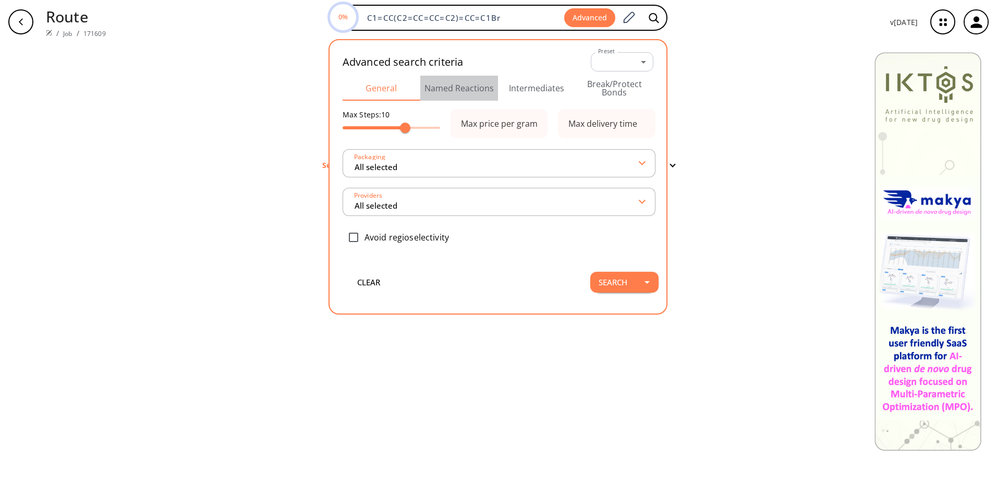
click at [482, 90] on button "Named Reactions" at bounding box center [459, 88] width 78 height 25
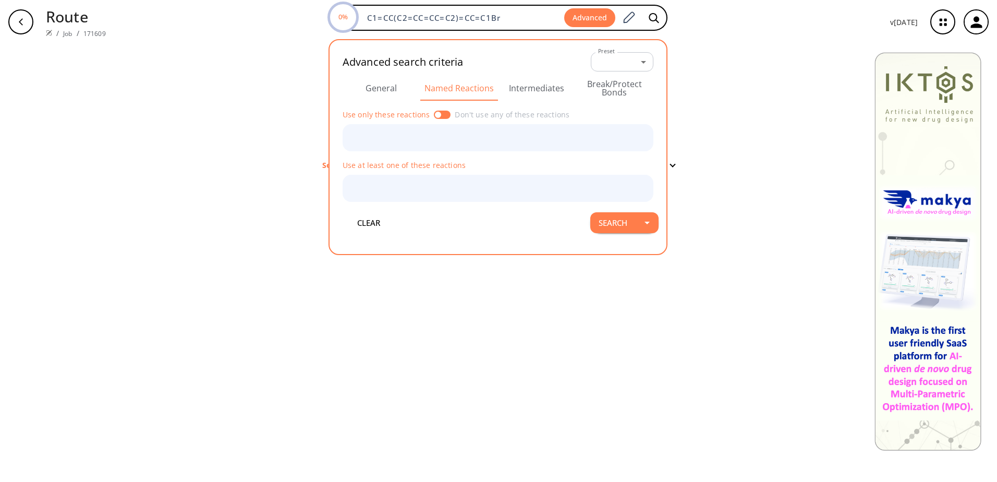
click at [529, 92] on button "Intermediates" at bounding box center [537, 88] width 78 height 25
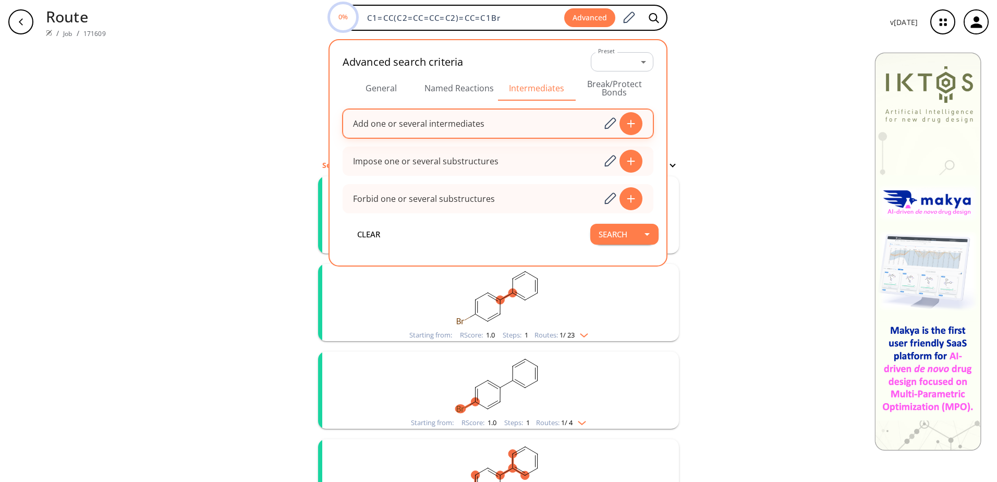
click at [629, 124] on icon at bounding box center [630, 124] width 8 height 8
click at [634, 123] on icon at bounding box center [630, 123] width 10 height 8
click at [612, 123] on icon at bounding box center [610, 124] width 14 height 14
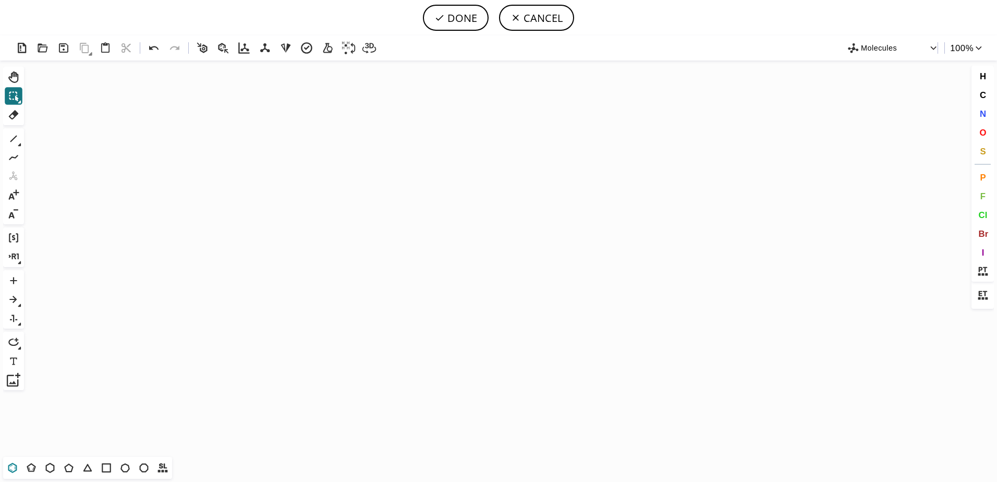
click at [14, 468] on icon at bounding box center [13, 468] width 14 height 14
click at [548, 267] on icon "Created with [PERSON_NAME] 2.3.0" at bounding box center [498, 258] width 940 height 396
click at [11, 140] on icon at bounding box center [13, 139] width 7 height 7
click at [11, 468] on icon at bounding box center [13, 468] width 14 height 14
click at [13, 139] on icon at bounding box center [13, 139] width 7 height 7
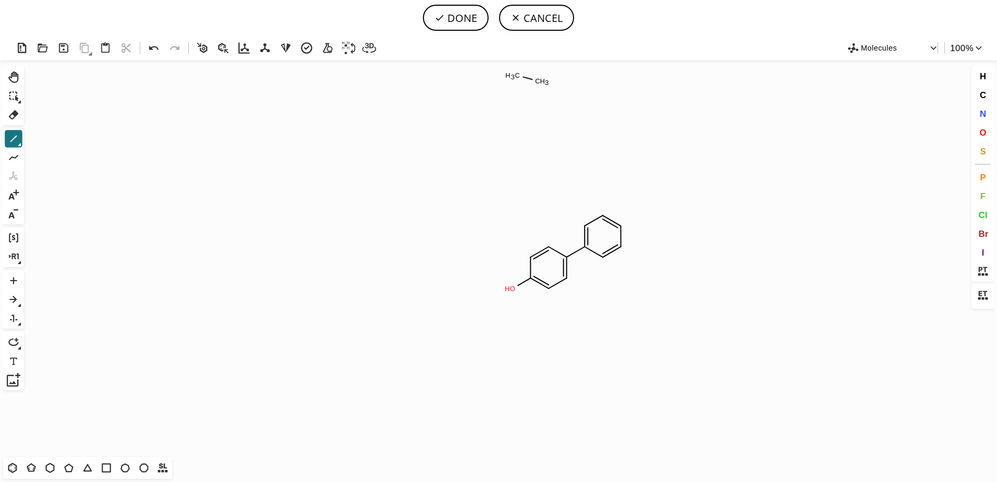
drag, startPoint x: 534, startPoint y: 80, endPoint x: 433, endPoint y: 58, distance: 103.5
click at [433, 58] on div "Created with Raphaël 2.3.0 O H C H 3 C H 3 Molecules 100 % Ctrl+Alt+H Shift+Tab…" at bounding box center [498, 258] width 997 height 446
click at [16, 116] on icon at bounding box center [14, 114] width 10 height 9
click at [472, 25] on button "DONE" at bounding box center [456, 18] width 66 height 26
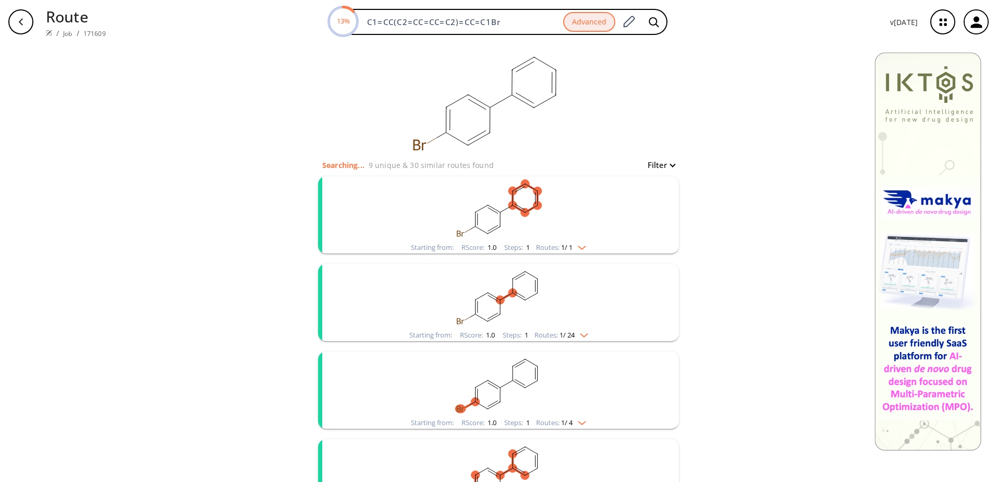
click at [659, 166] on button "Filter" at bounding box center [657, 165] width 33 height 8
click at [659, 166] on div at bounding box center [498, 241] width 997 height 482
click at [563, 335] on span "1 / 24" at bounding box center [566, 334] width 15 height 7
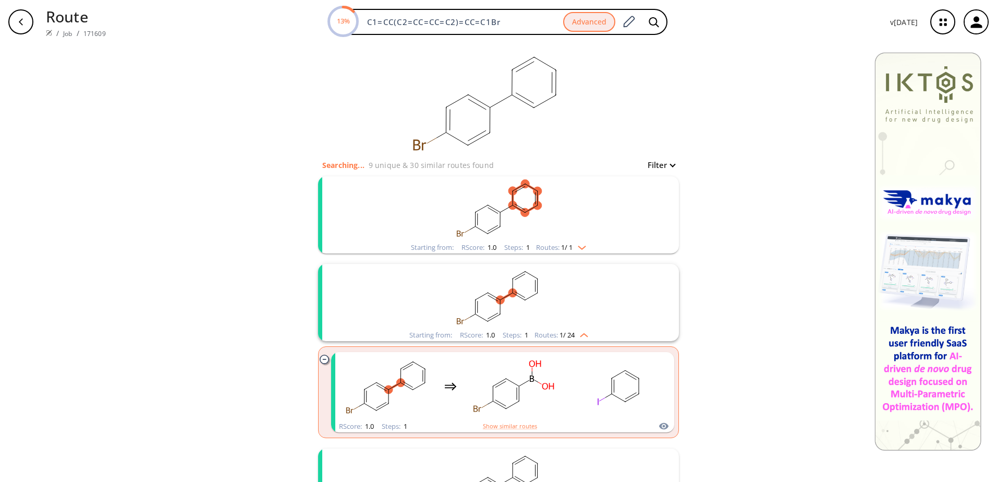
click at [563, 335] on span "1 / 24" at bounding box center [566, 334] width 15 height 7
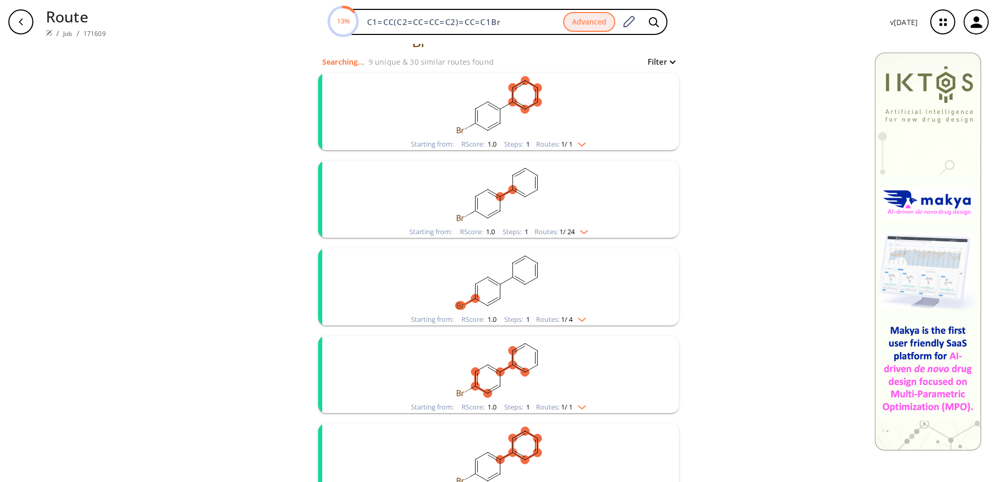
scroll to position [104, 0]
click at [542, 322] on div "Routes: 1 / 4" at bounding box center [561, 318] width 50 height 7
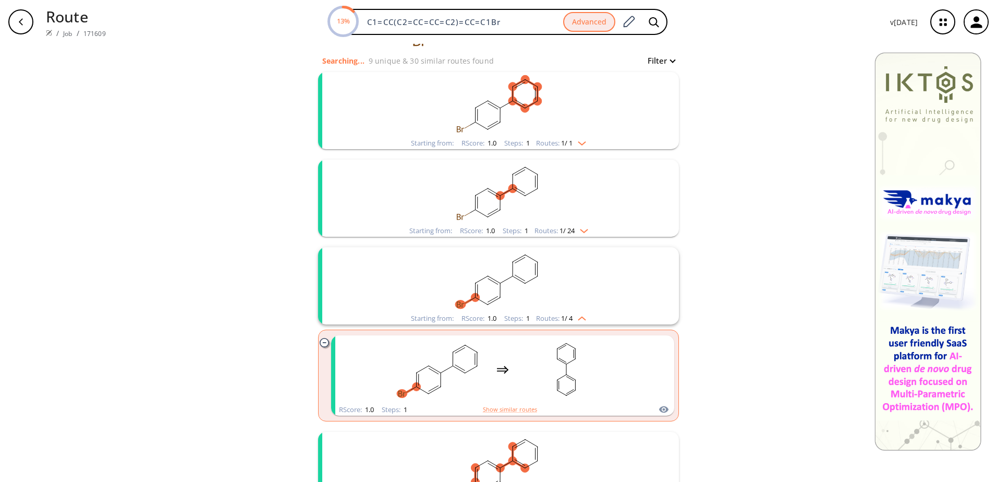
click at [542, 321] on div "Routes: 1 / 4" at bounding box center [561, 318] width 50 height 7
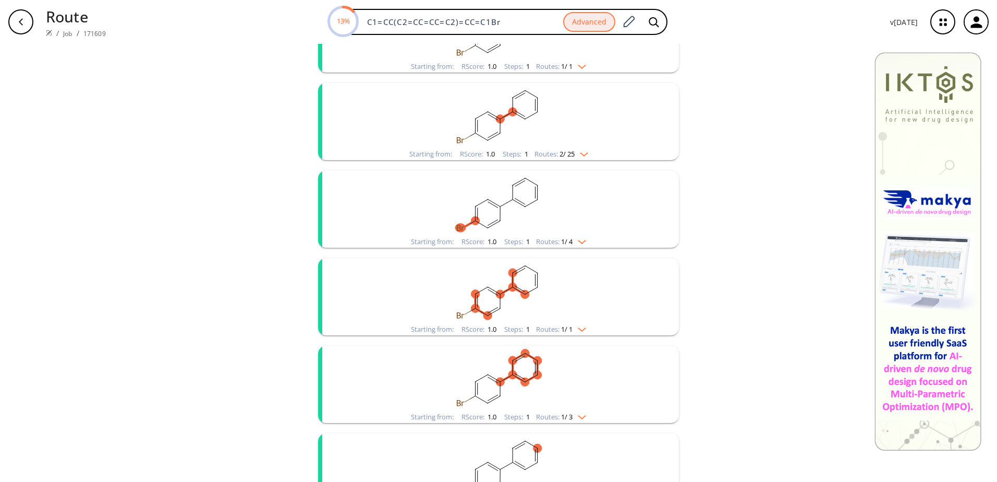
scroll to position [208, 0]
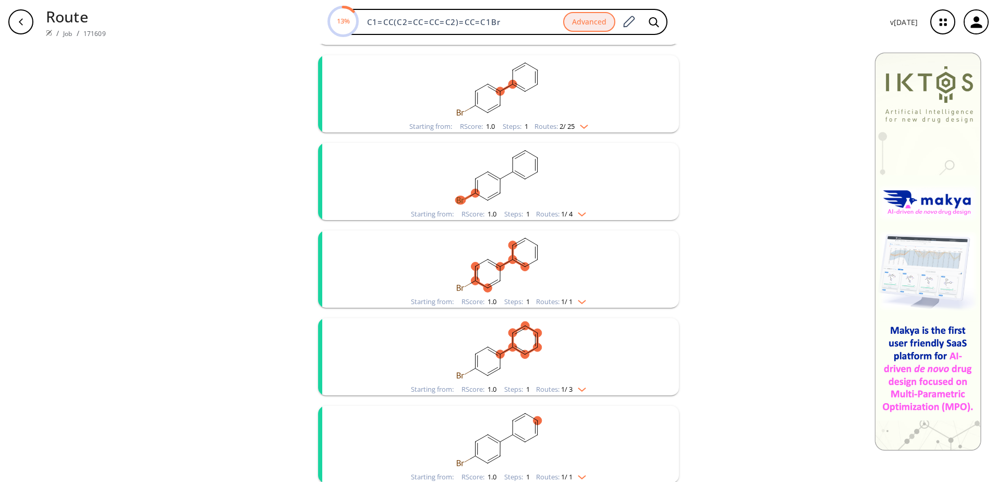
click at [545, 302] on div "Routes: 1 / 1" at bounding box center [561, 301] width 50 height 7
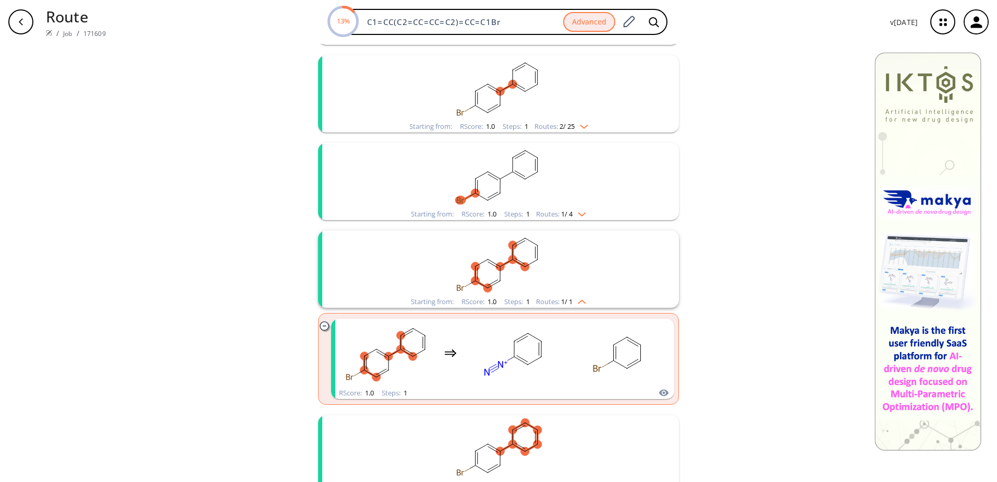
click at [545, 302] on div "Routes: 1 / 1" at bounding box center [561, 301] width 50 height 7
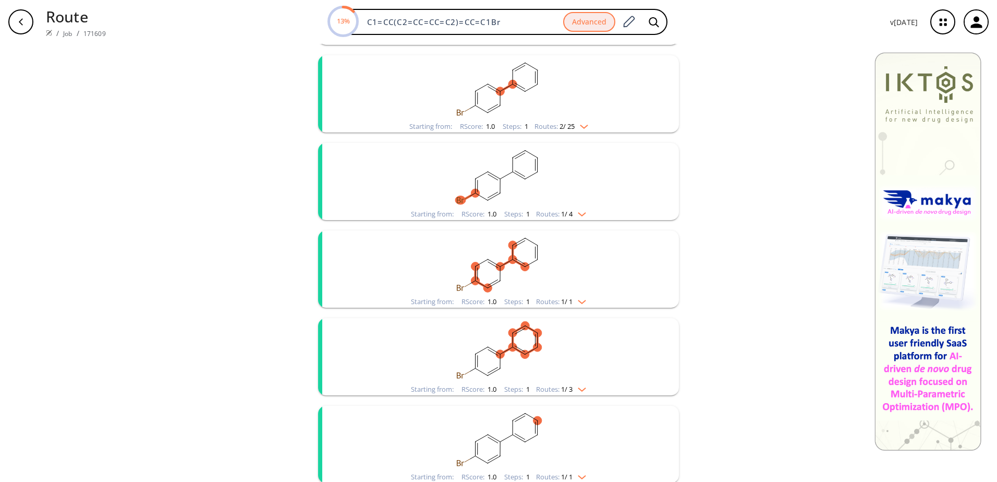
click at [545, 302] on div "Routes: 1 / 1" at bounding box center [561, 301] width 50 height 7
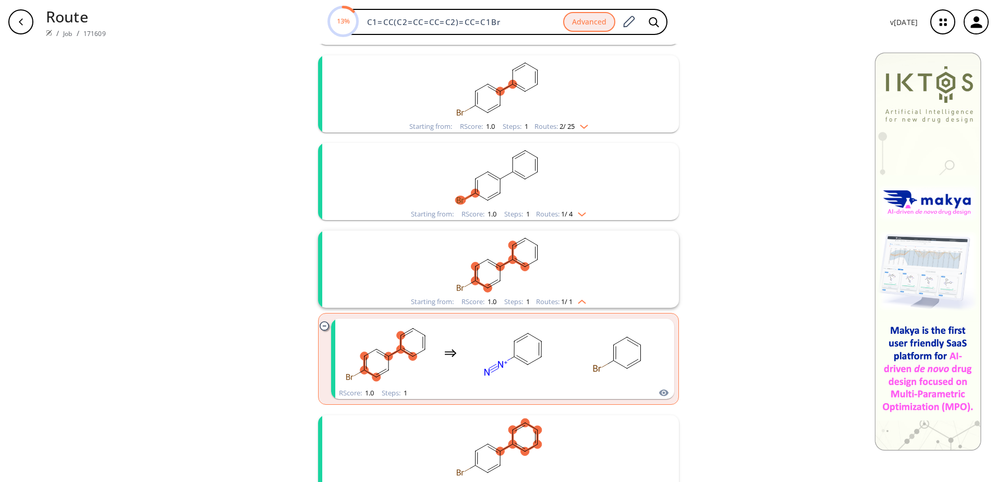
click at [545, 302] on div "Routes: 1 / 1" at bounding box center [561, 301] width 50 height 7
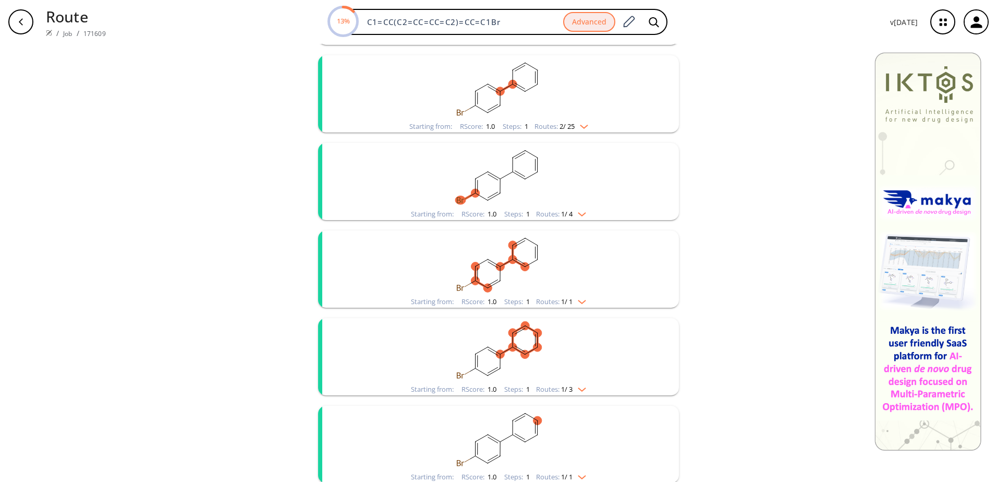
scroll to position [261, 0]
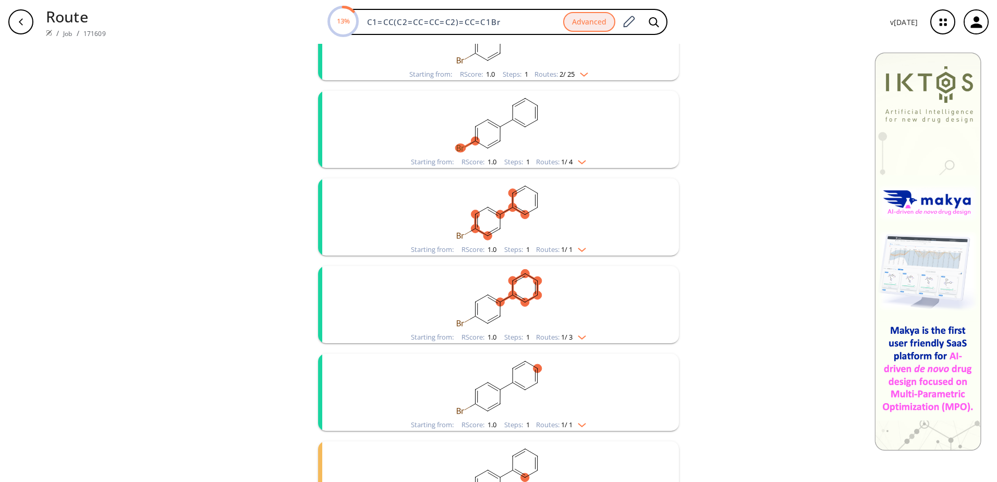
click at [556, 335] on div "Routes: 1 / 3" at bounding box center [561, 337] width 50 height 7
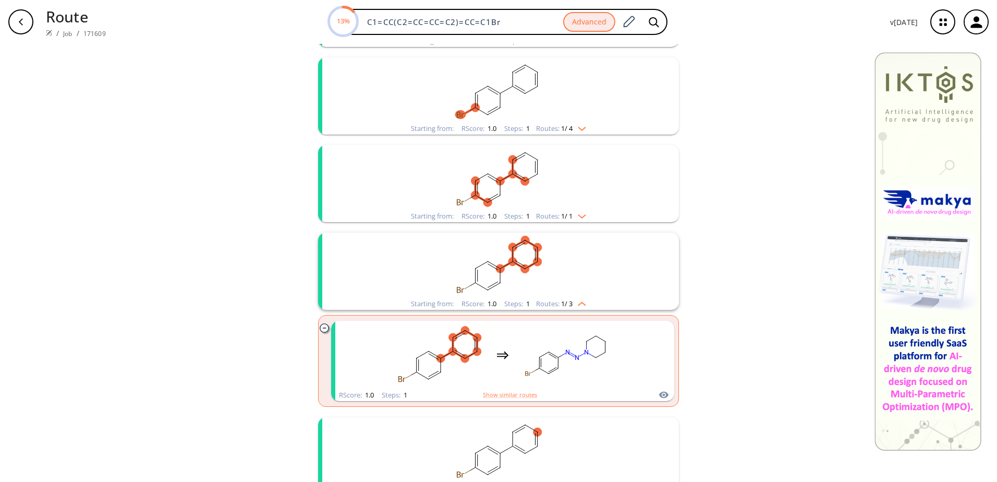
scroll to position [313, 0]
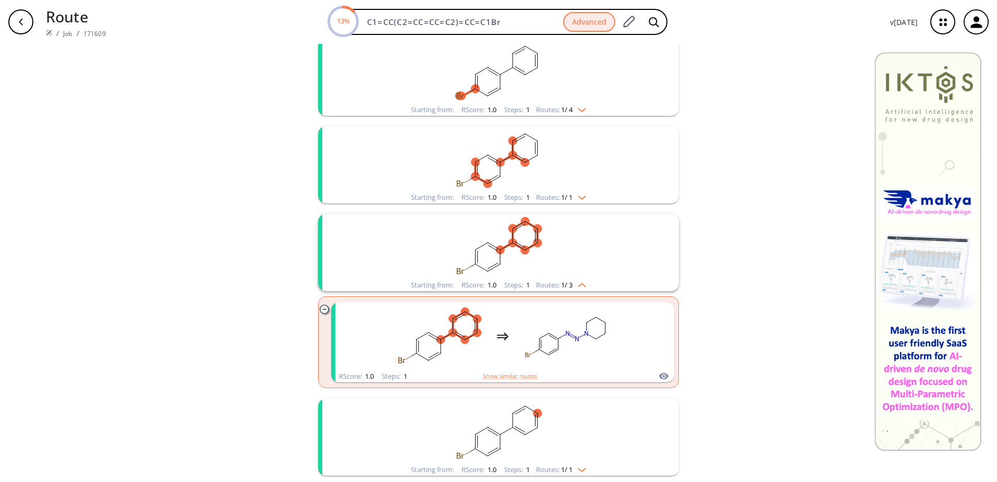
click at [561, 287] on span "1 / 3" at bounding box center [566, 284] width 11 height 7
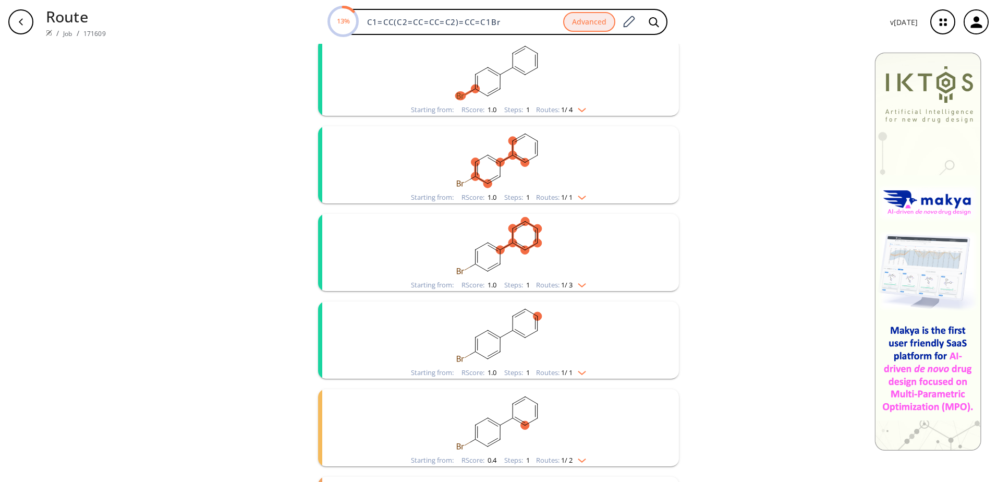
scroll to position [365, 0]
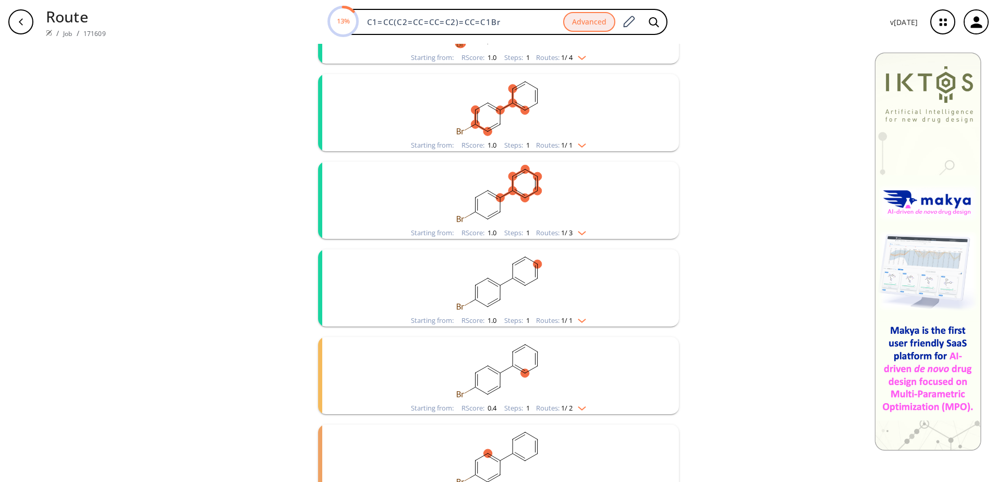
click at [556, 321] on div "Routes: 1 / 1" at bounding box center [561, 320] width 50 height 7
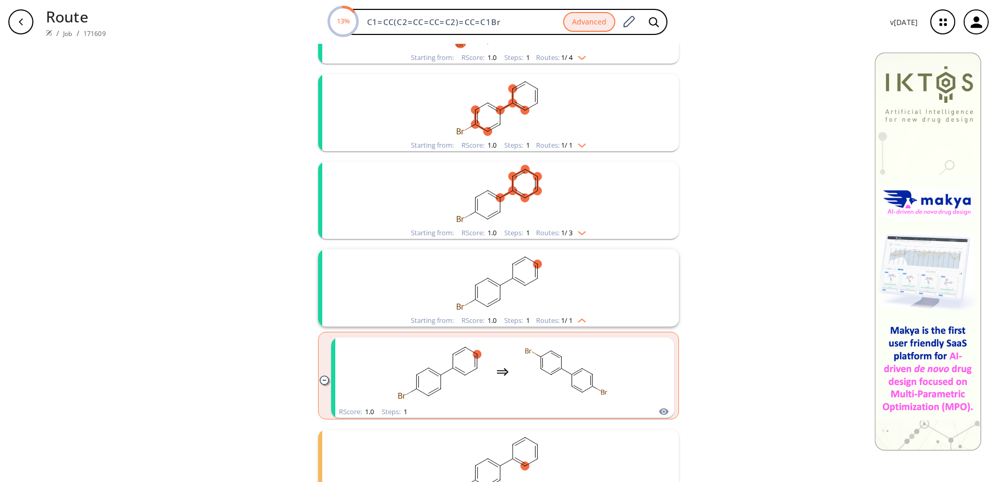
click at [556, 321] on div "Routes: 1 / 1" at bounding box center [561, 320] width 50 height 7
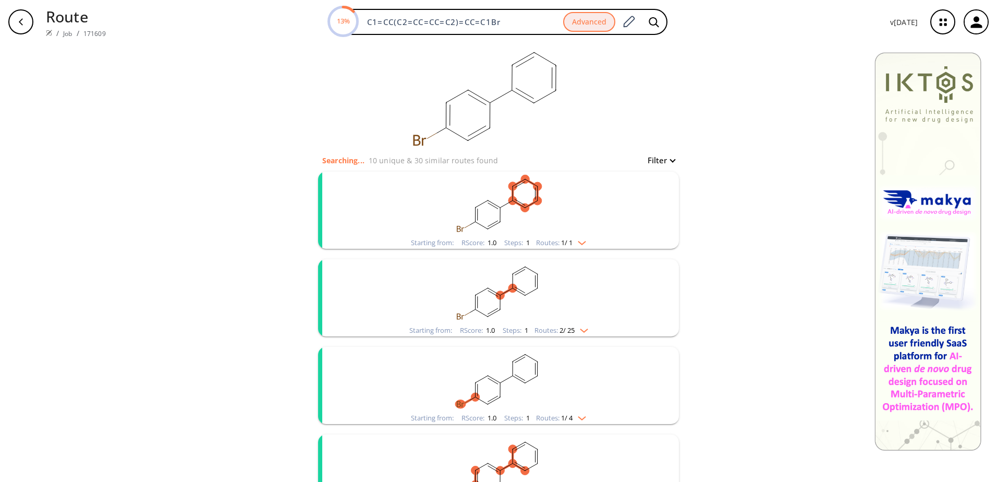
scroll to position [0, 0]
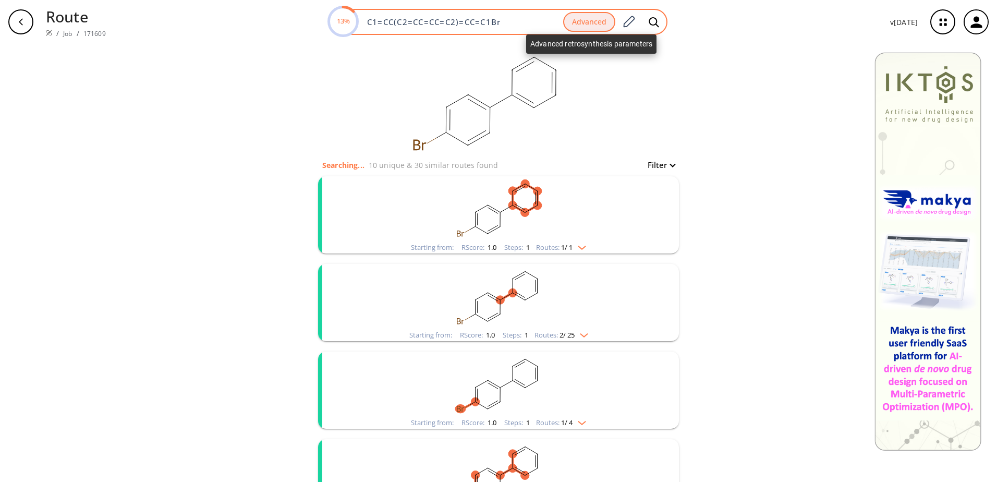
click at [591, 19] on button "Advanced" at bounding box center [589, 22] width 52 height 20
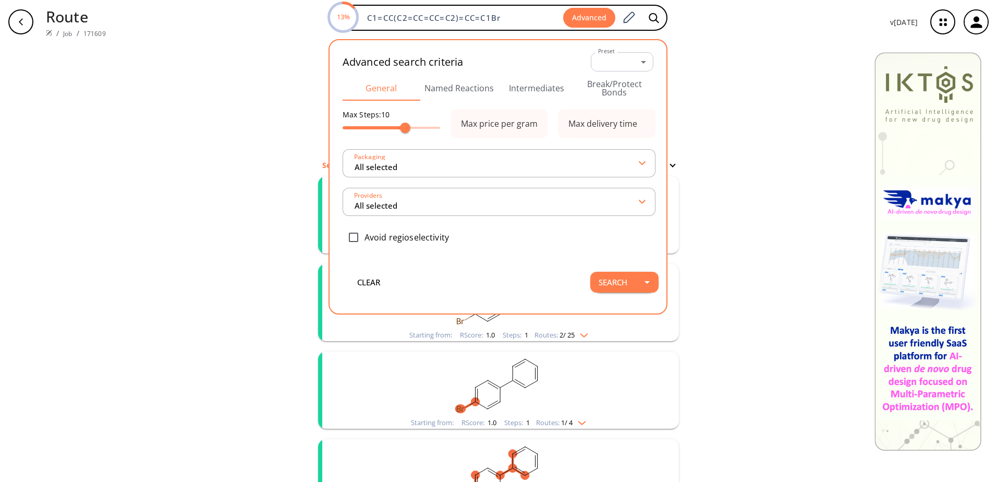
click at [486, 94] on button "Named Reactions" at bounding box center [459, 88] width 78 height 25
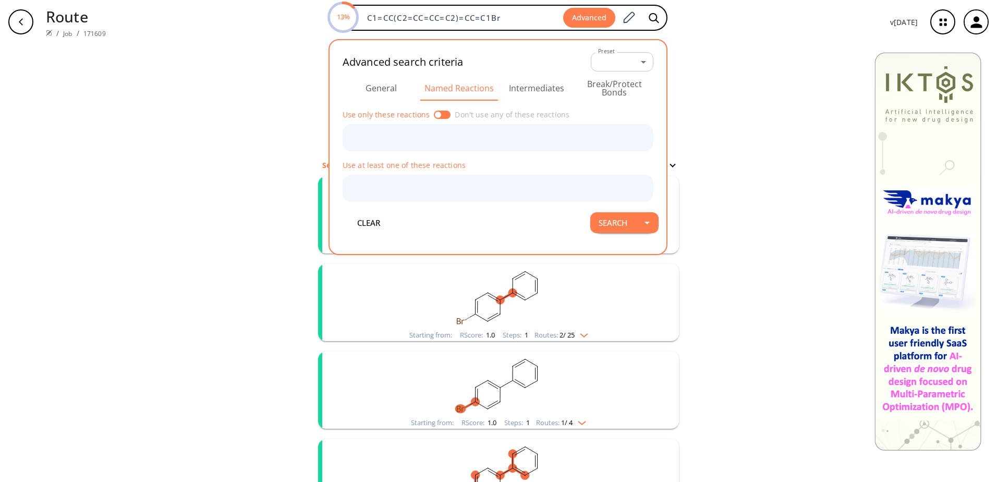
click at [519, 89] on button "Intermediates" at bounding box center [537, 88] width 78 height 25
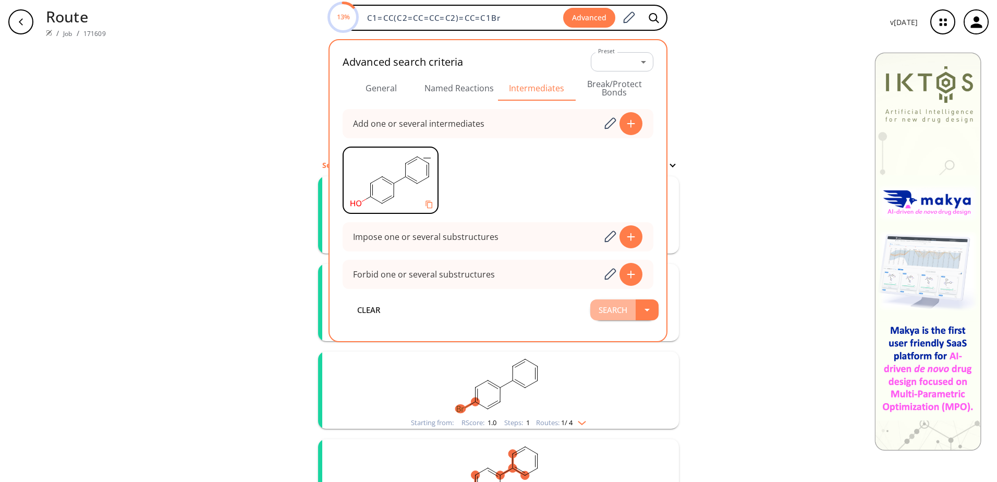
click at [614, 315] on button "Search" at bounding box center [612, 309] width 45 height 21
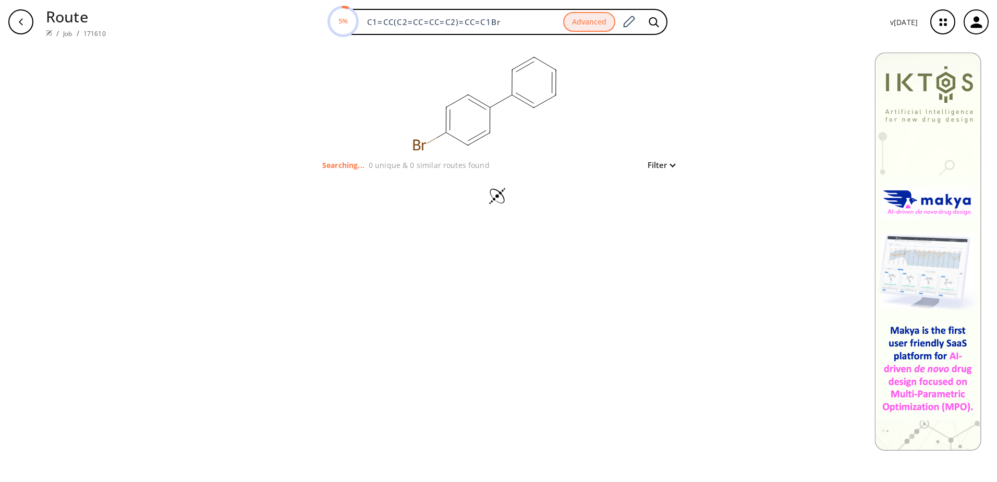
click at [433, 348] on div "clear Searching... 0 unique & 0 similar routes found Filter" at bounding box center [498, 263] width 997 height 438
click at [667, 163] on button "Filter" at bounding box center [657, 165] width 33 height 8
click at [667, 163] on div at bounding box center [498, 241] width 997 height 482
